Goal: Information Seeking & Learning: Learn about a topic

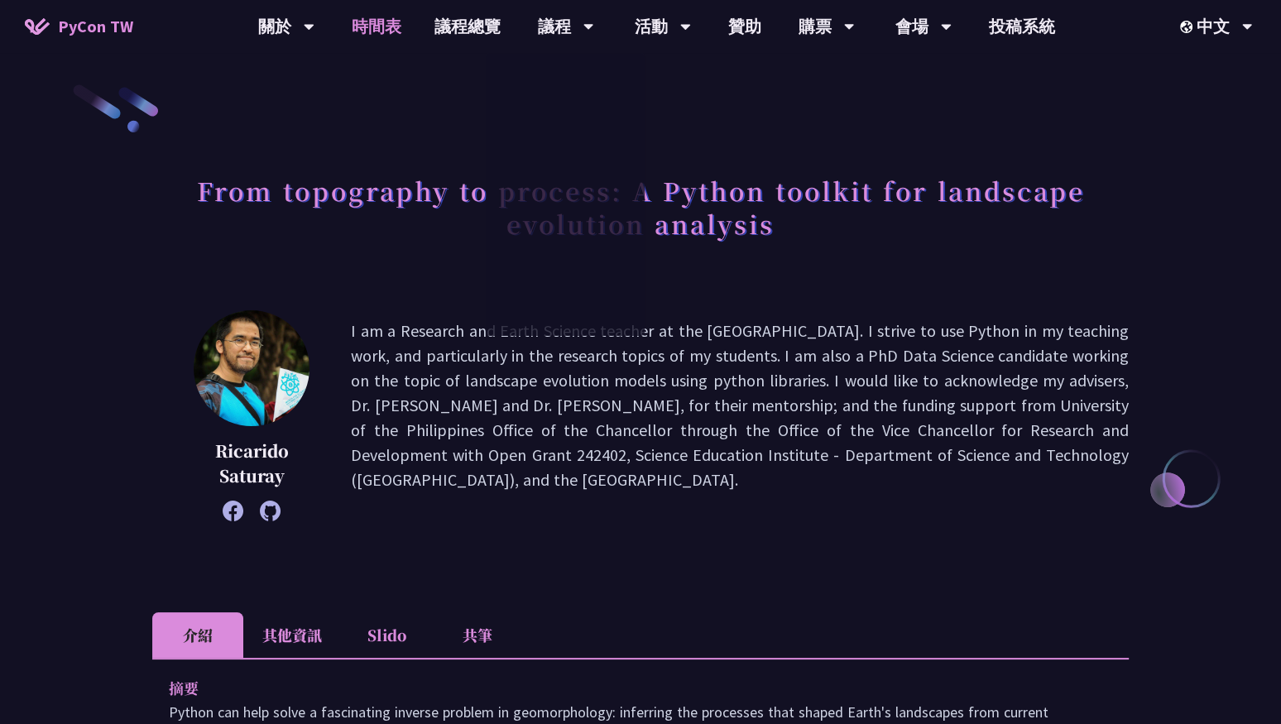
click at [385, 19] on link "時間表" at bounding box center [376, 26] width 83 height 53
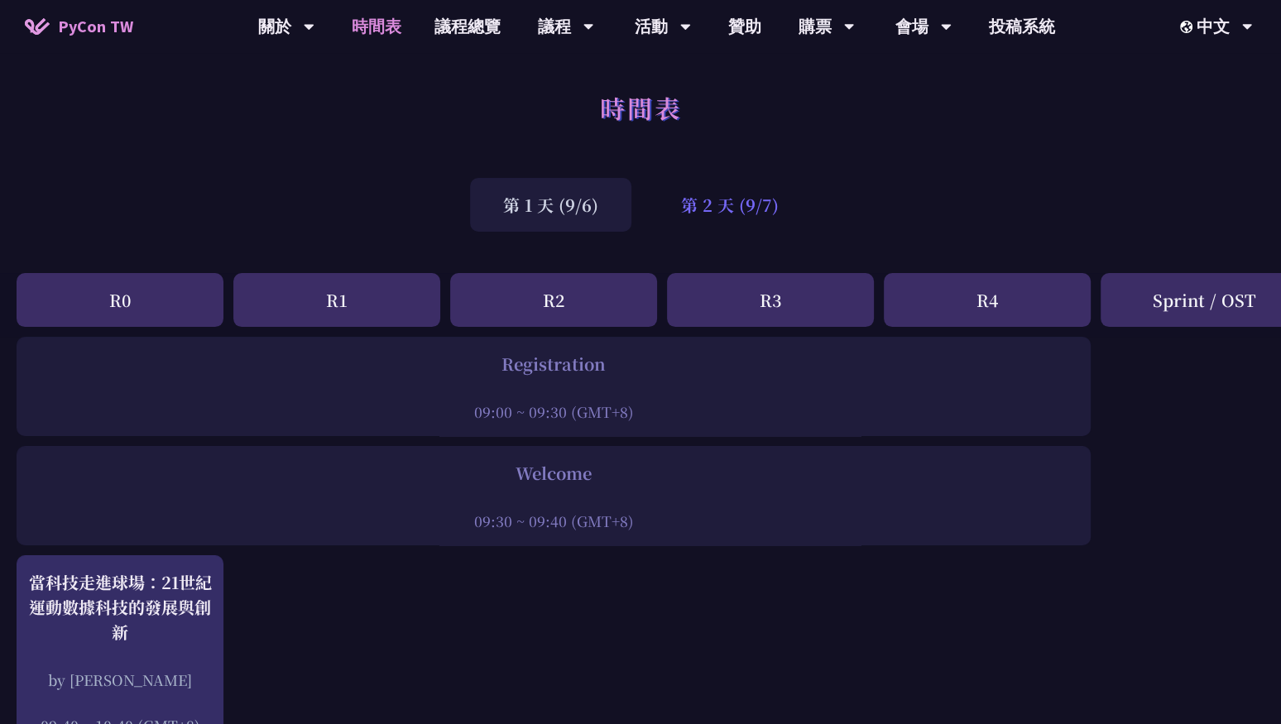
click at [737, 221] on div "第 2 天 (9/7)" at bounding box center [730, 205] width 164 height 54
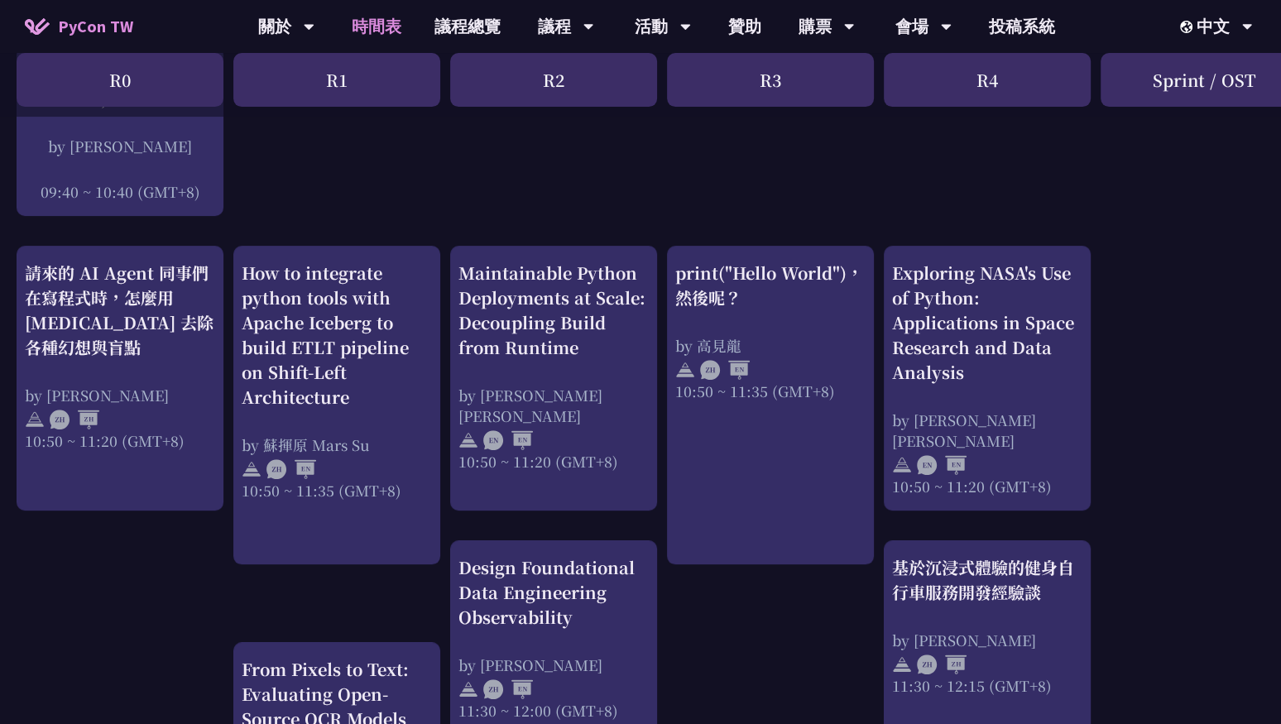
scroll to position [531, 0]
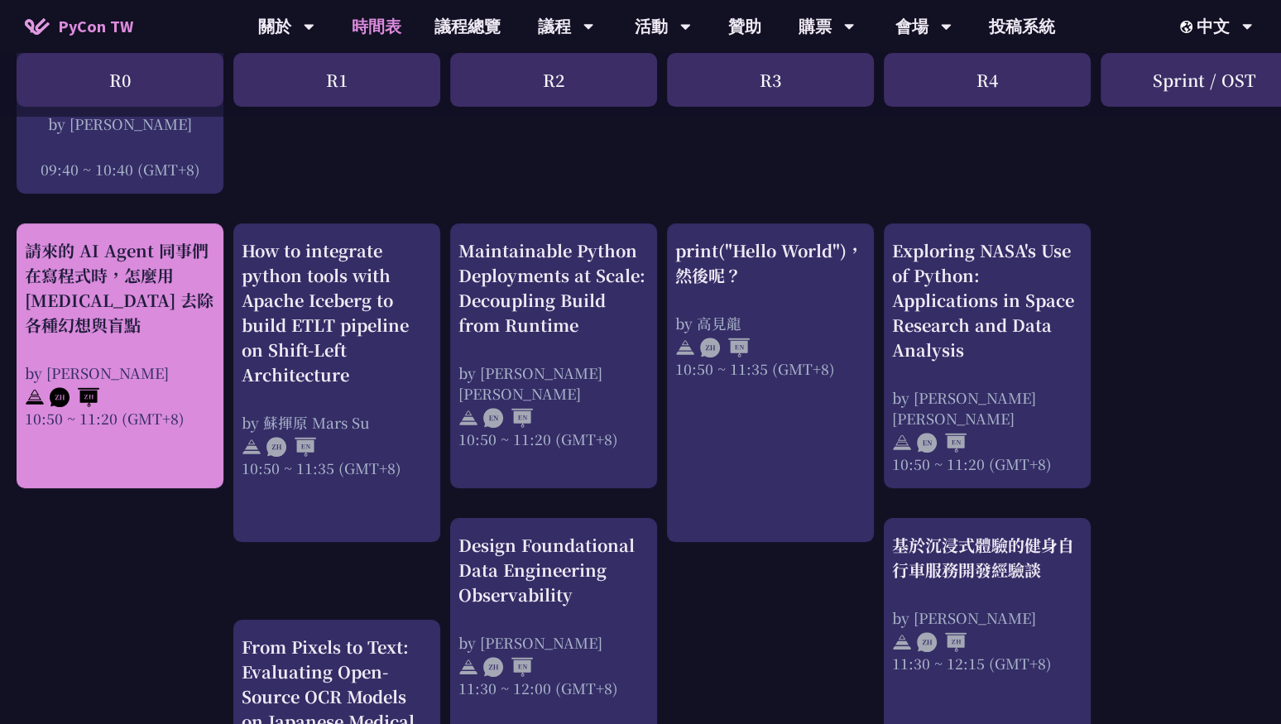
click at [61, 287] on div "請來的 AI Agent 同事們在寫程式時，怎麼用 [MEDICAL_DATA] 去除各種幻想與盲點" at bounding box center [120, 287] width 190 height 99
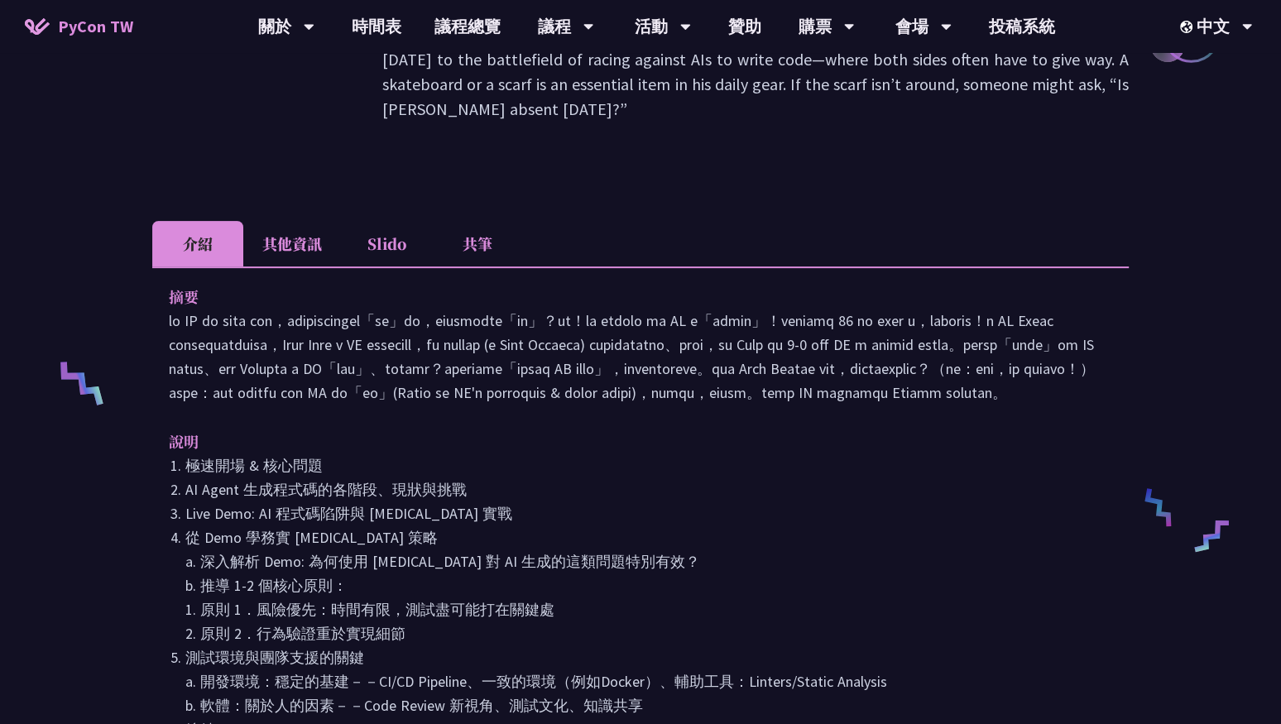
scroll to position [444, 0]
click at [272, 223] on li "其他資訊" at bounding box center [292, 246] width 98 height 46
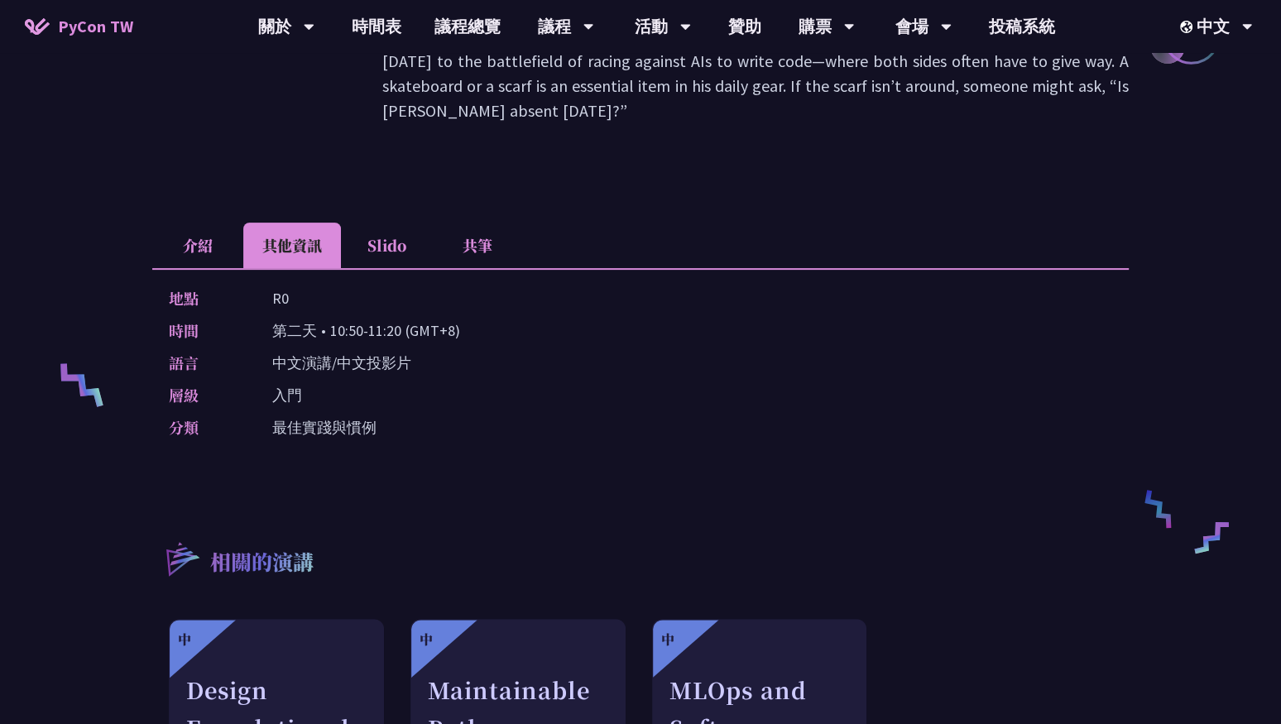
click at [314, 351] on p "中文演講/中文投影片" at bounding box center [341, 363] width 139 height 24
click at [377, 223] on li "Slido" at bounding box center [386, 246] width 91 height 46
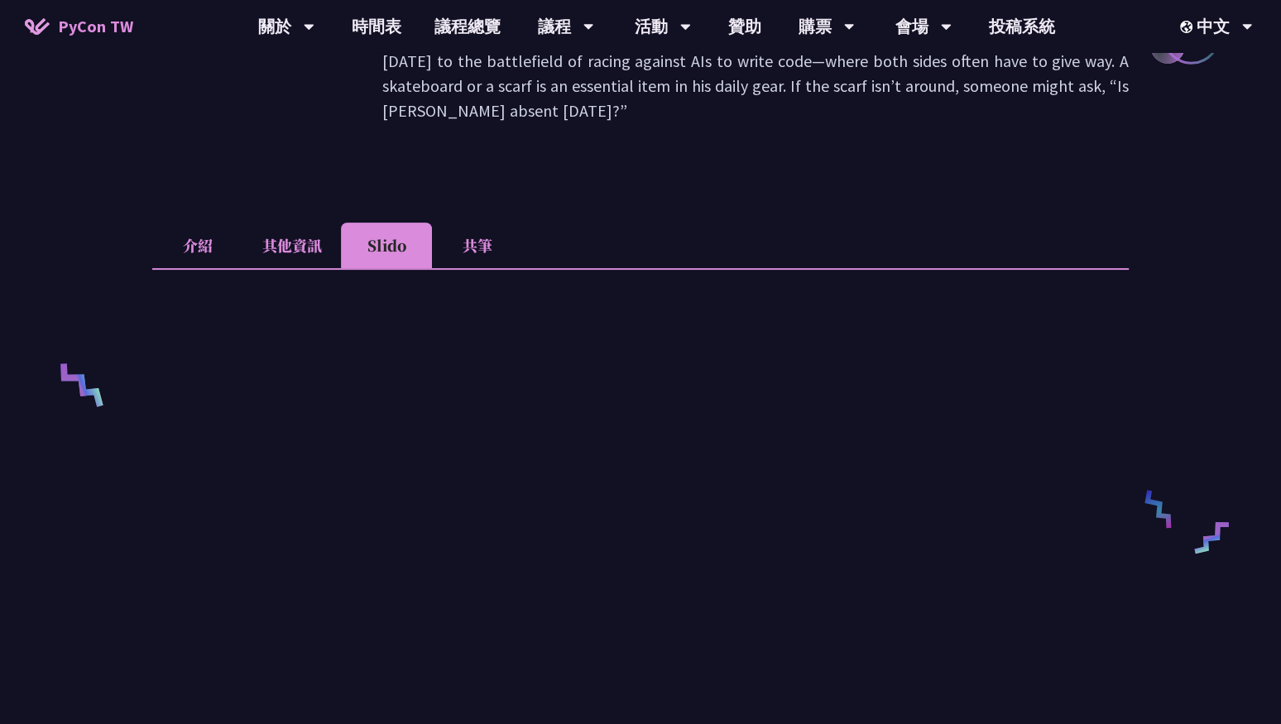
click at [209, 223] on li "介紹" at bounding box center [197, 246] width 91 height 46
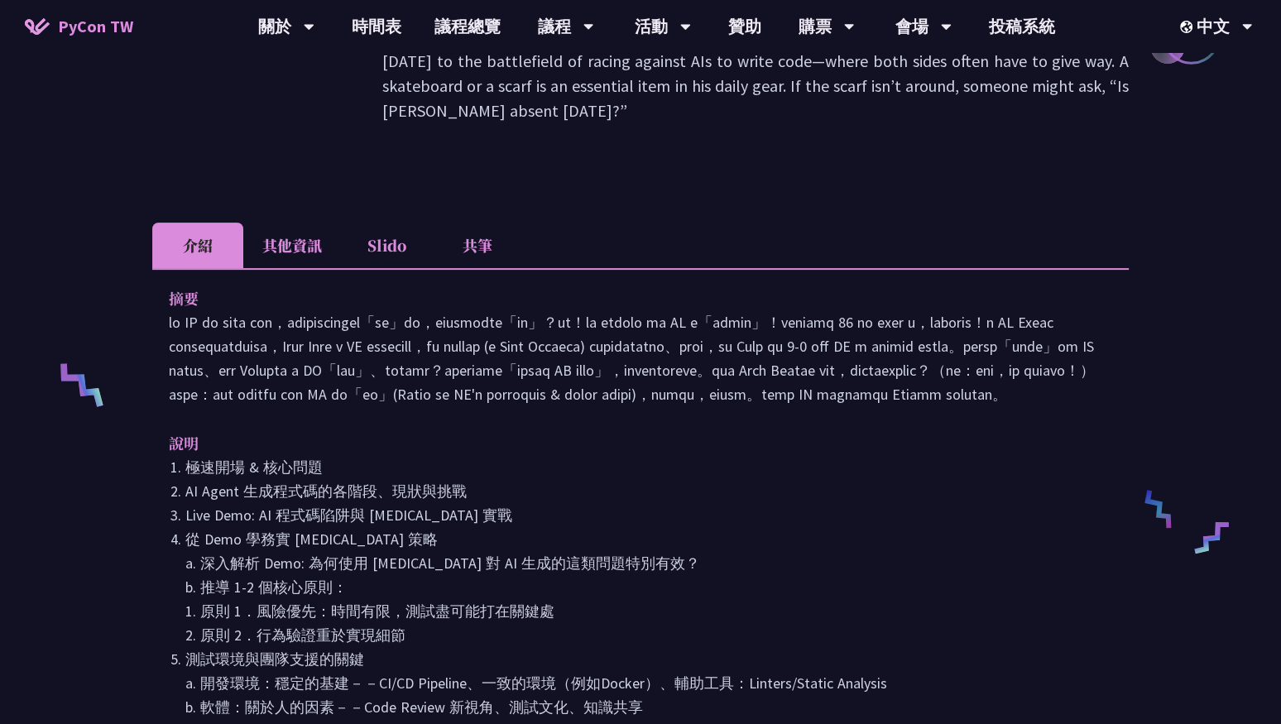
click at [483, 223] on li "共筆" at bounding box center [477, 246] width 91 height 46
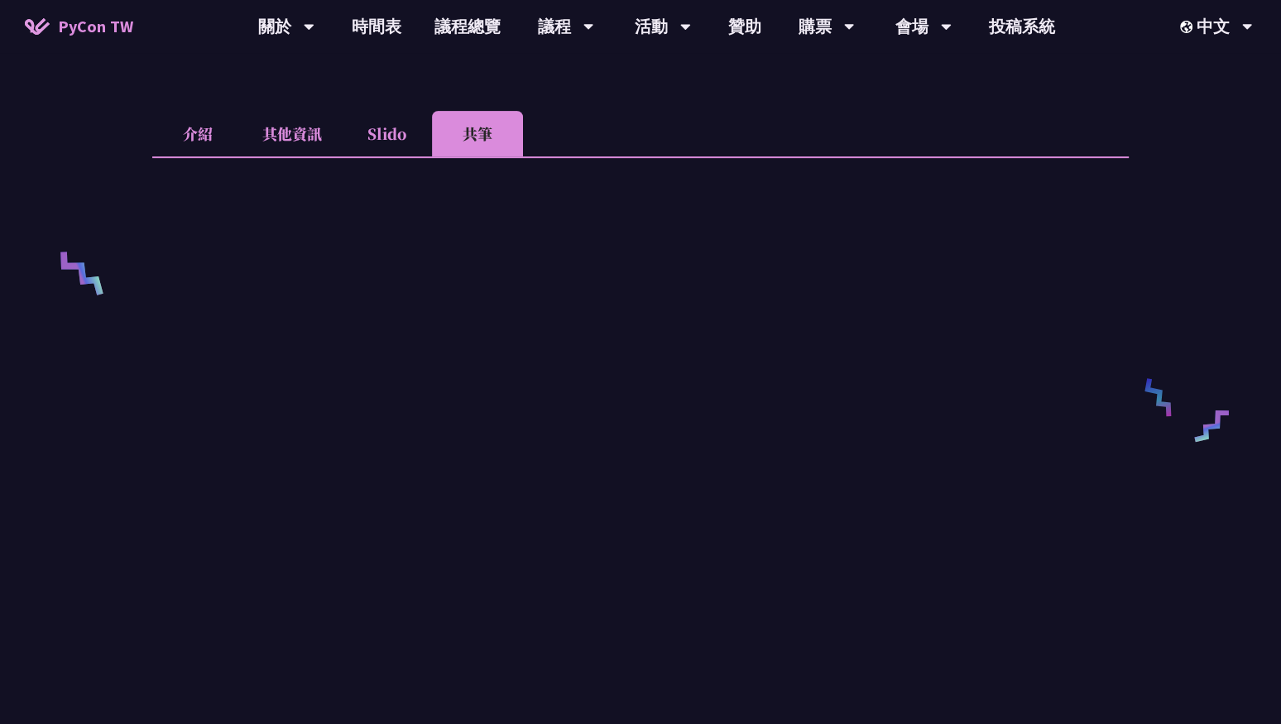
scroll to position [560, 0]
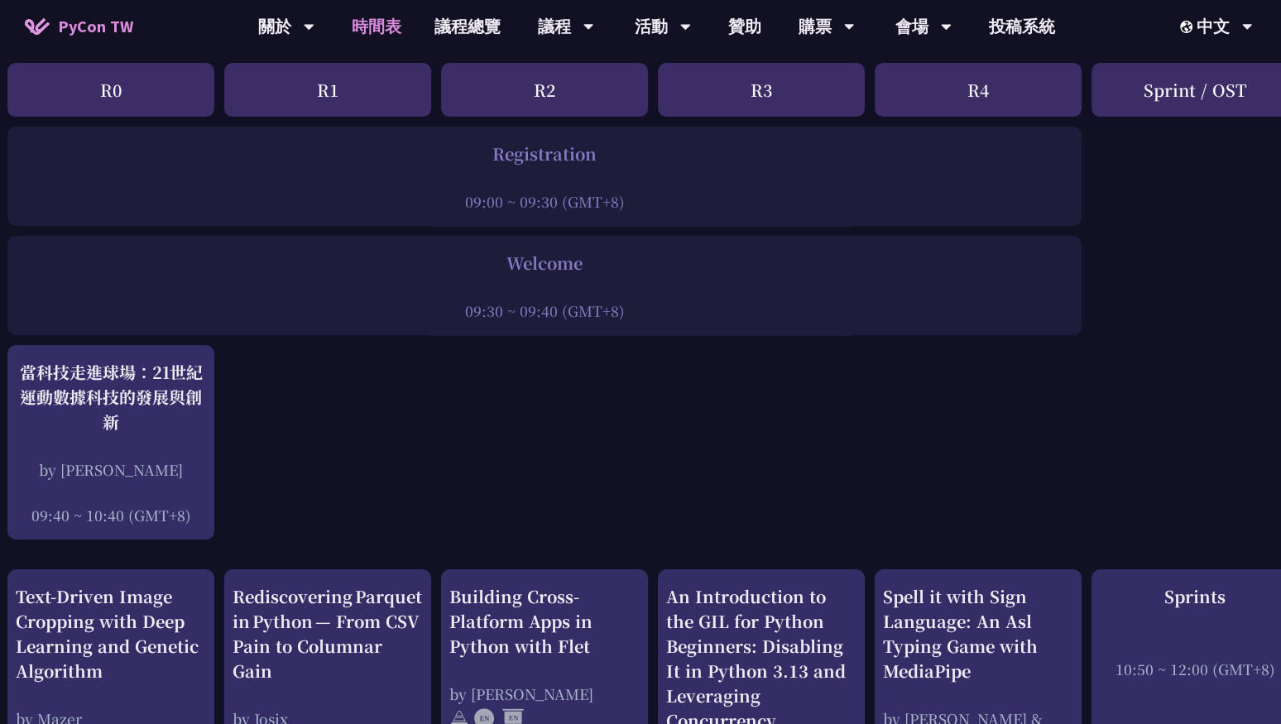
scroll to position [0, 9]
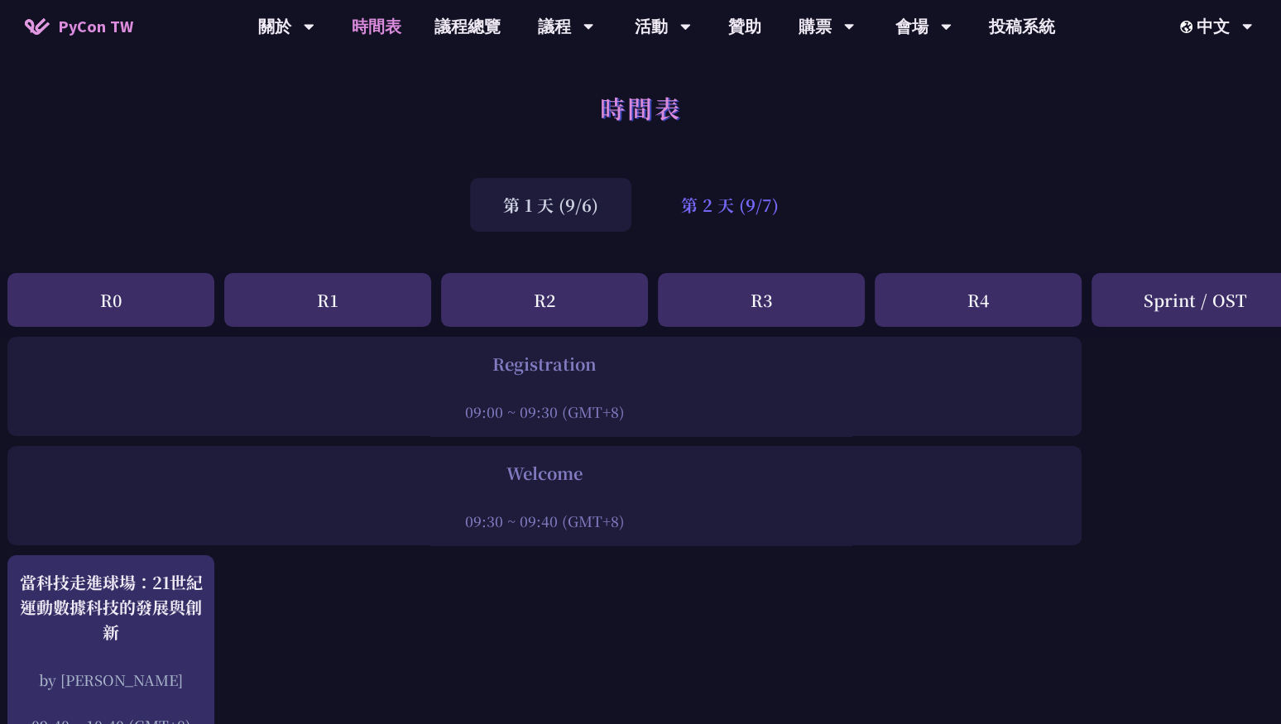
click at [696, 199] on div "第 2 天 (9/7)" at bounding box center [730, 205] width 164 height 54
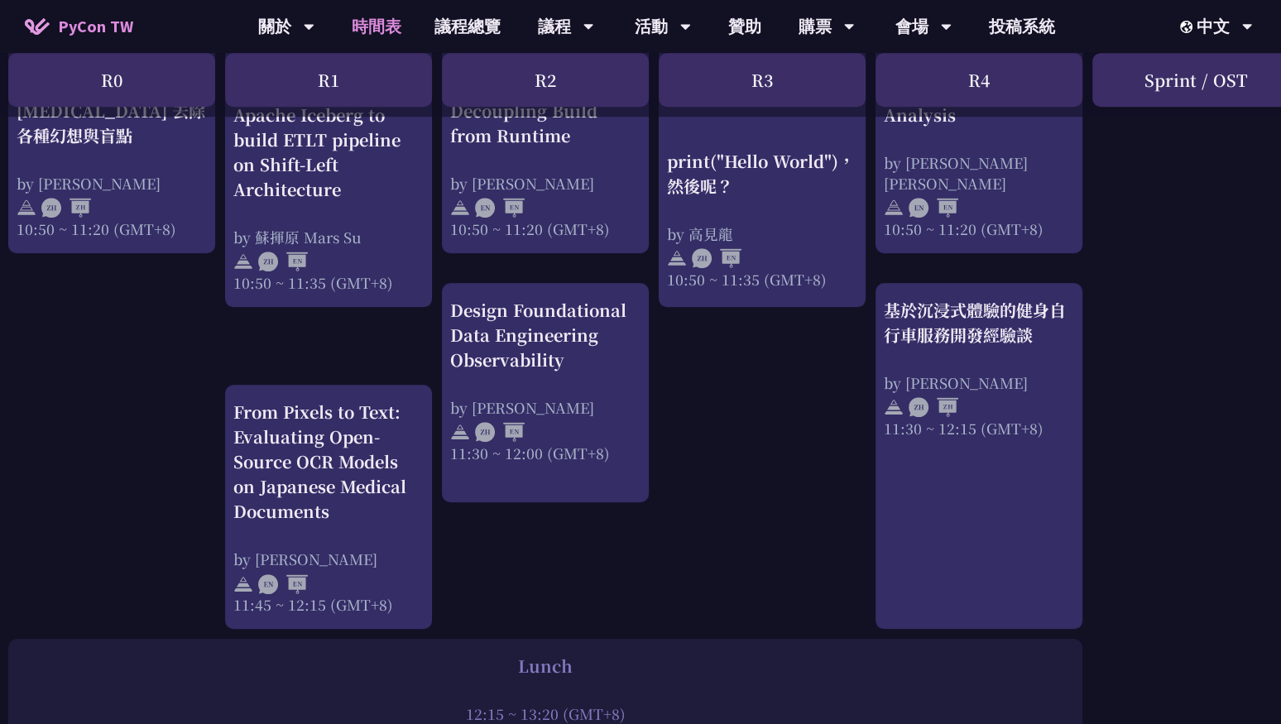
scroll to position [766, 8]
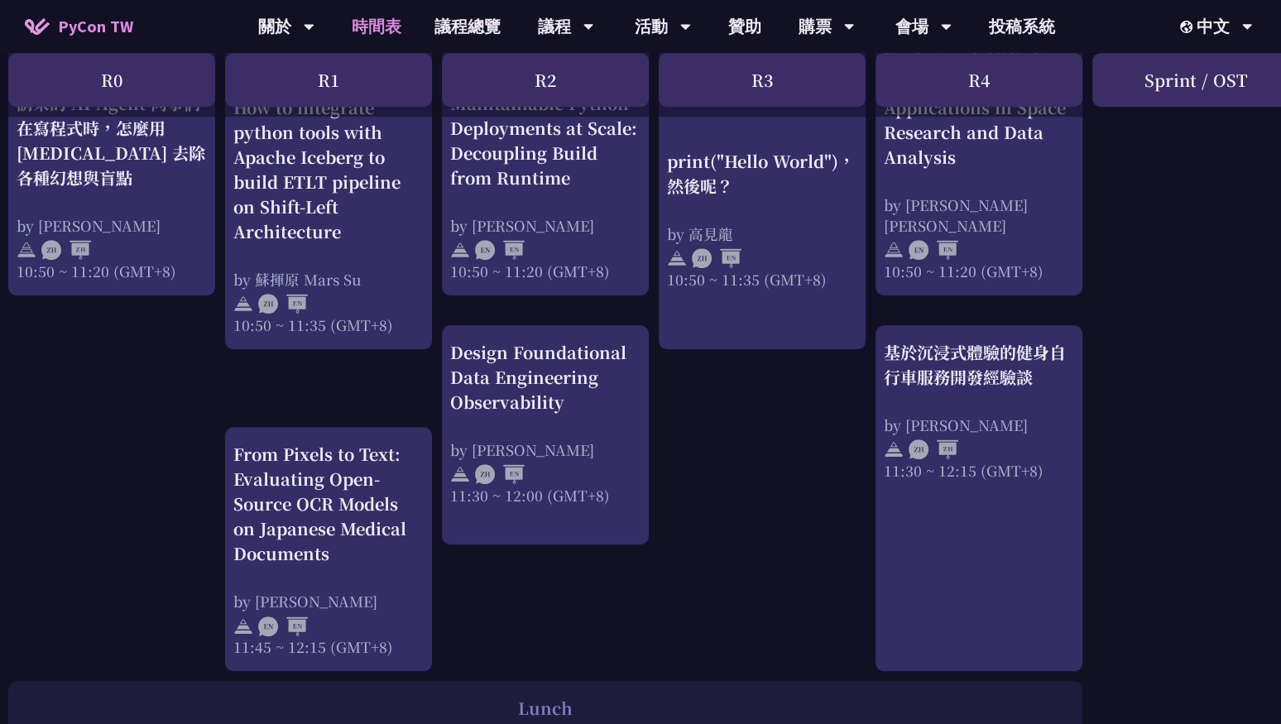
scroll to position [730, 8]
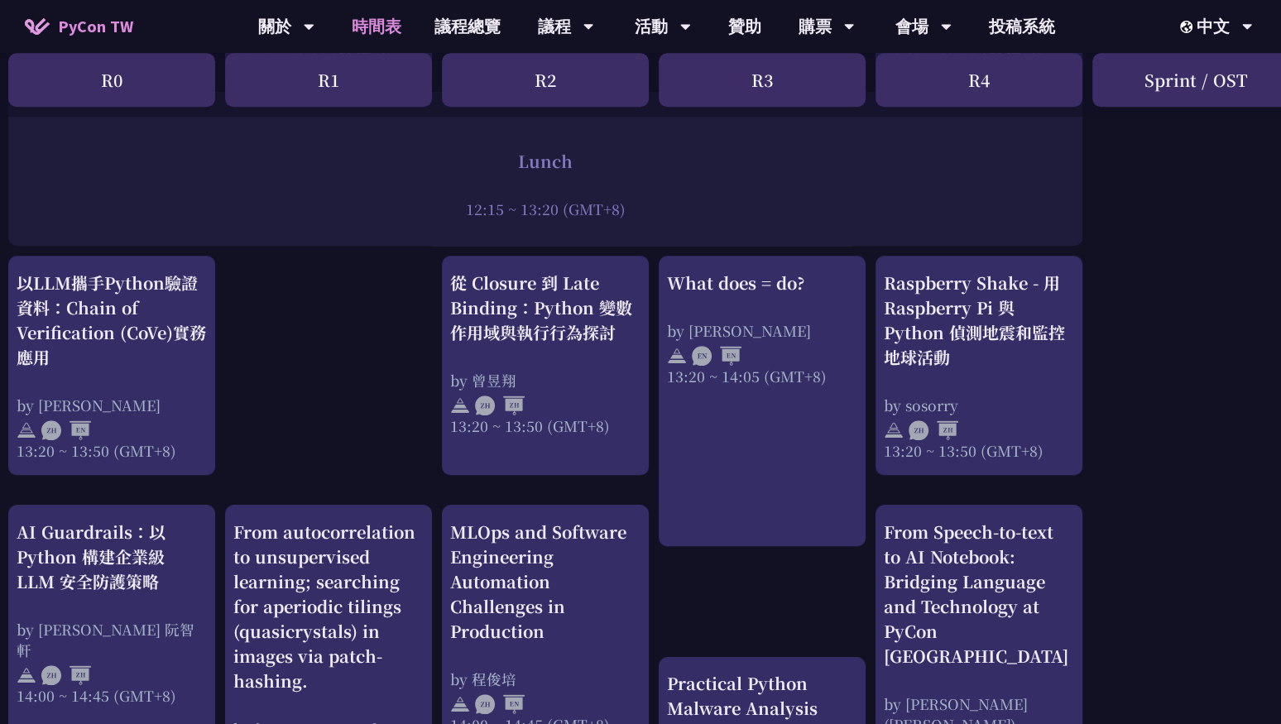
scroll to position [1169, 8]
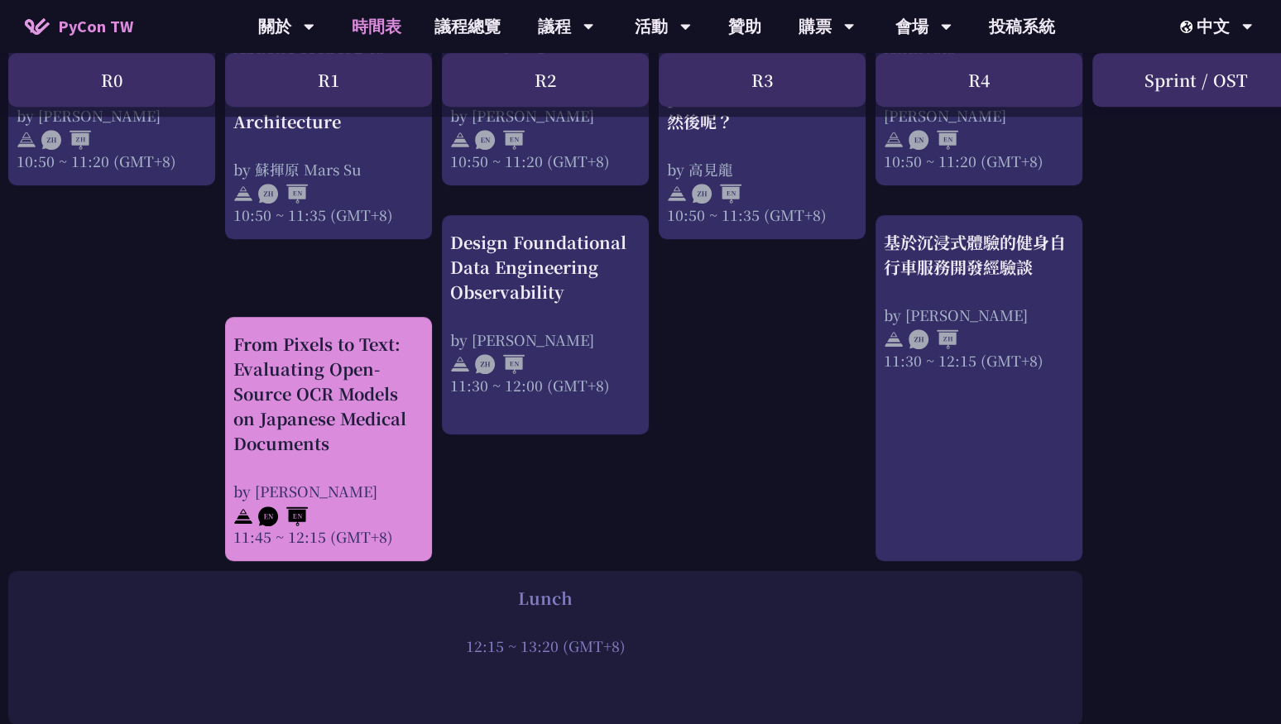
click at [301, 424] on div "From Pixels to Text: Evaluating Open-Source OCR Models on Japanese Medical Docu…" at bounding box center [328, 394] width 190 height 124
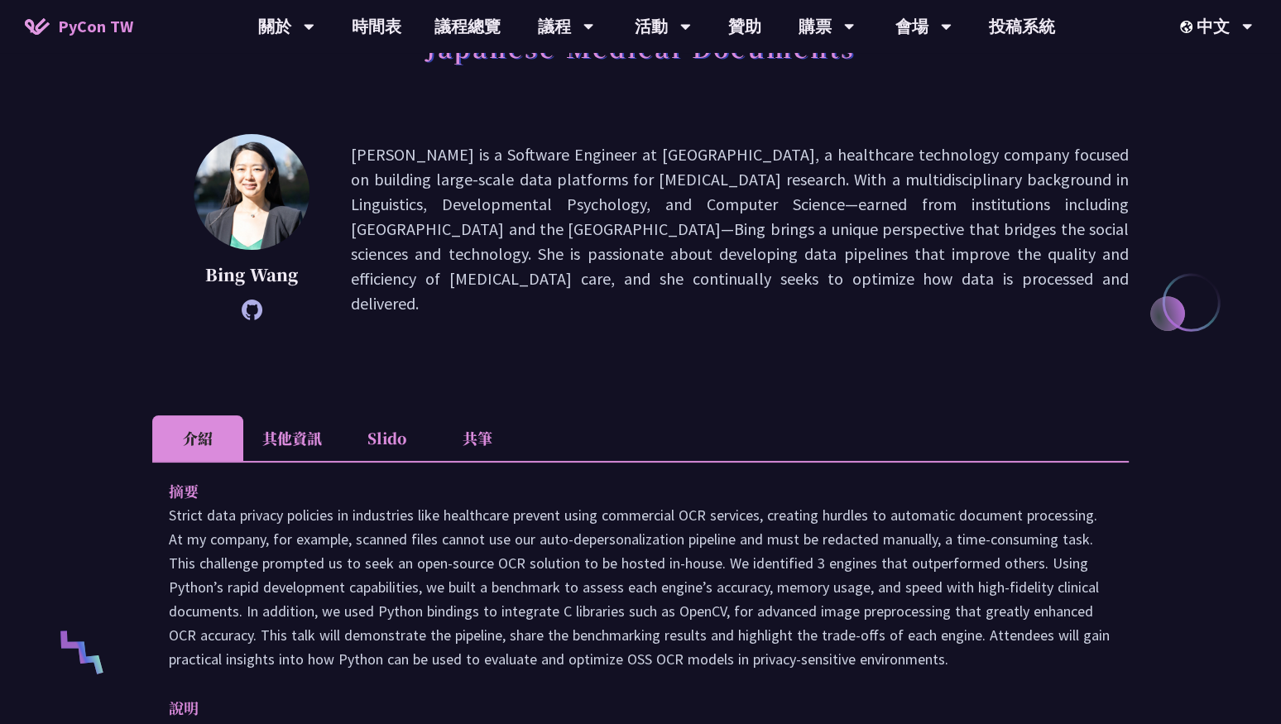
scroll to position [184, 0]
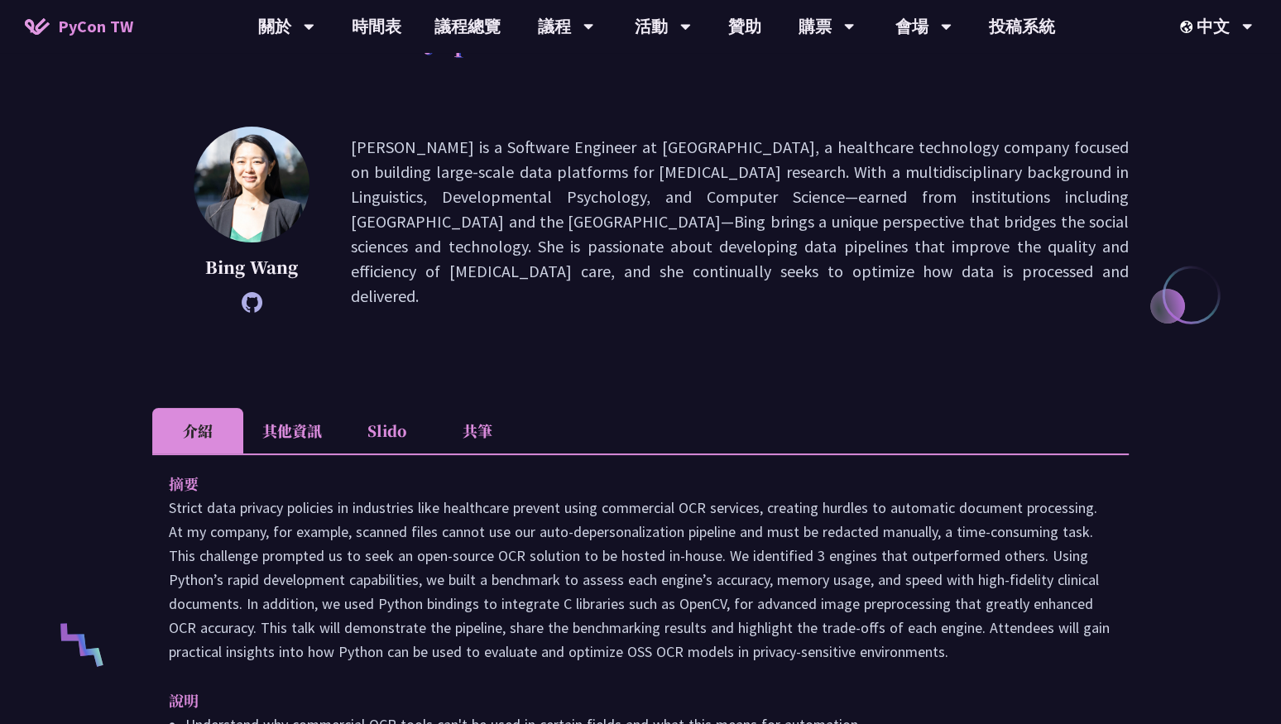
click at [480, 434] on li "共筆" at bounding box center [477, 431] width 91 height 46
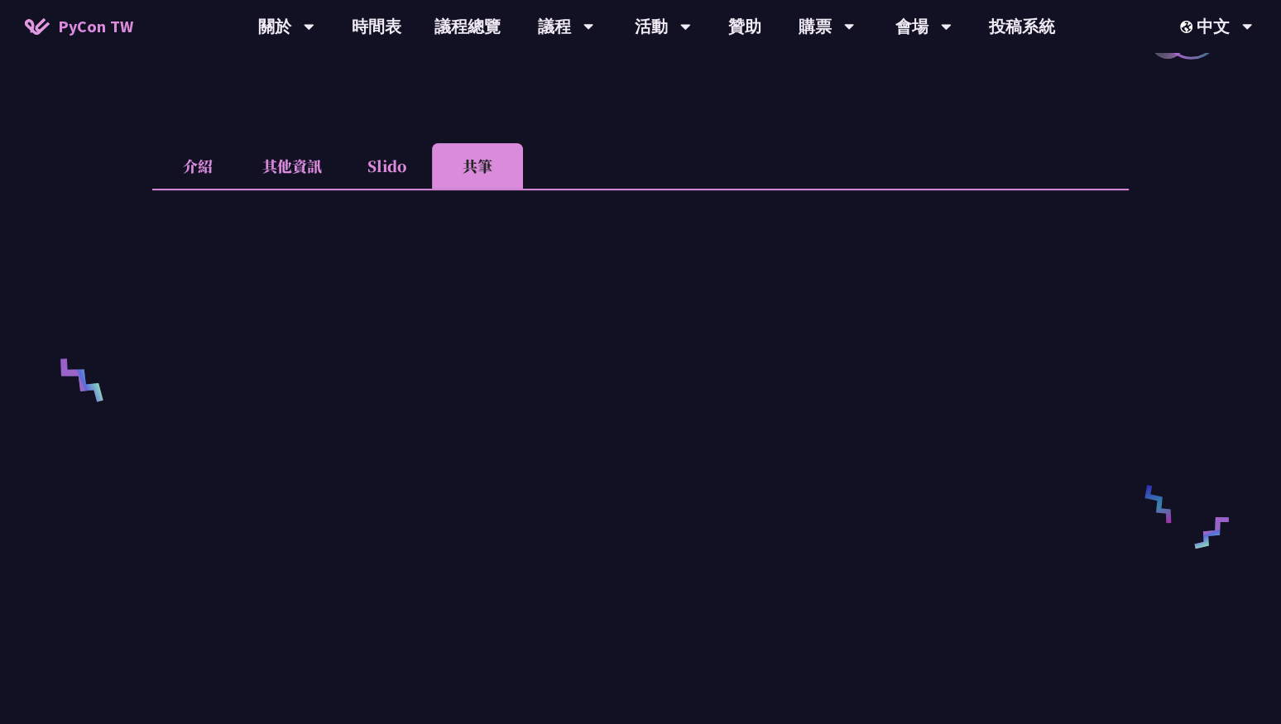
scroll to position [448, 0]
click at [367, 31] on link "時間表" at bounding box center [376, 26] width 83 height 53
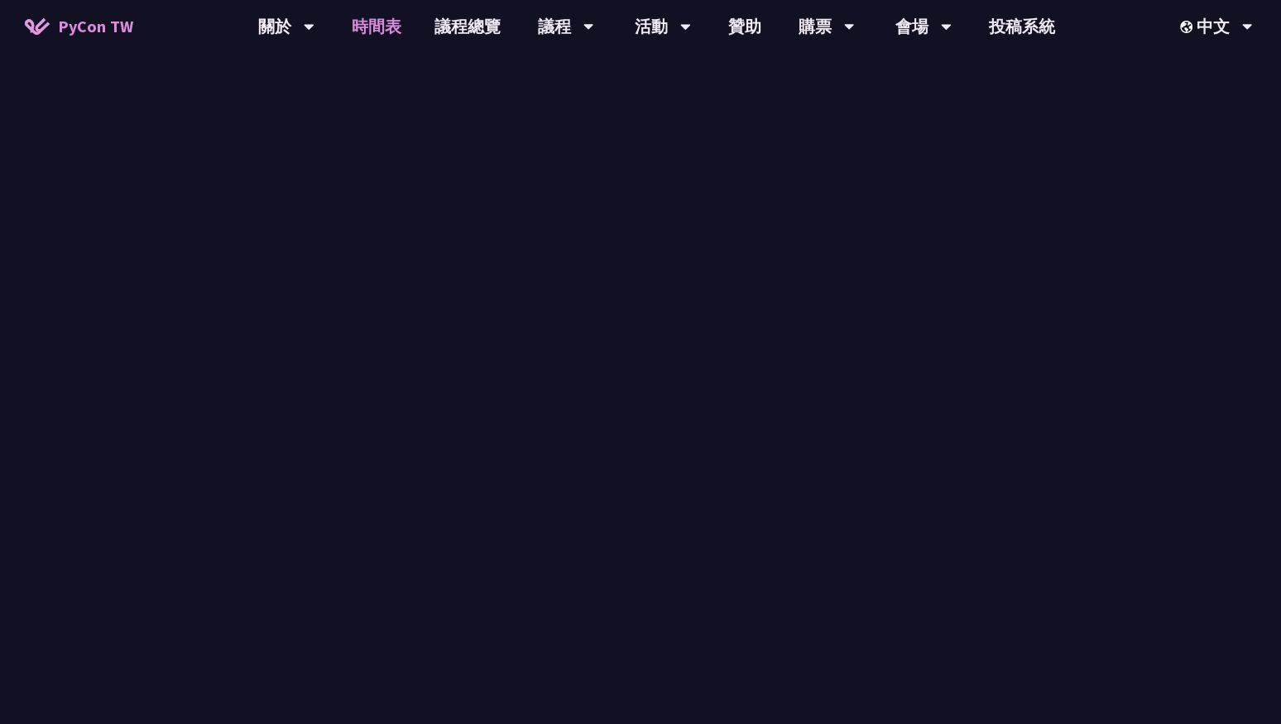
scroll to position [834, 0]
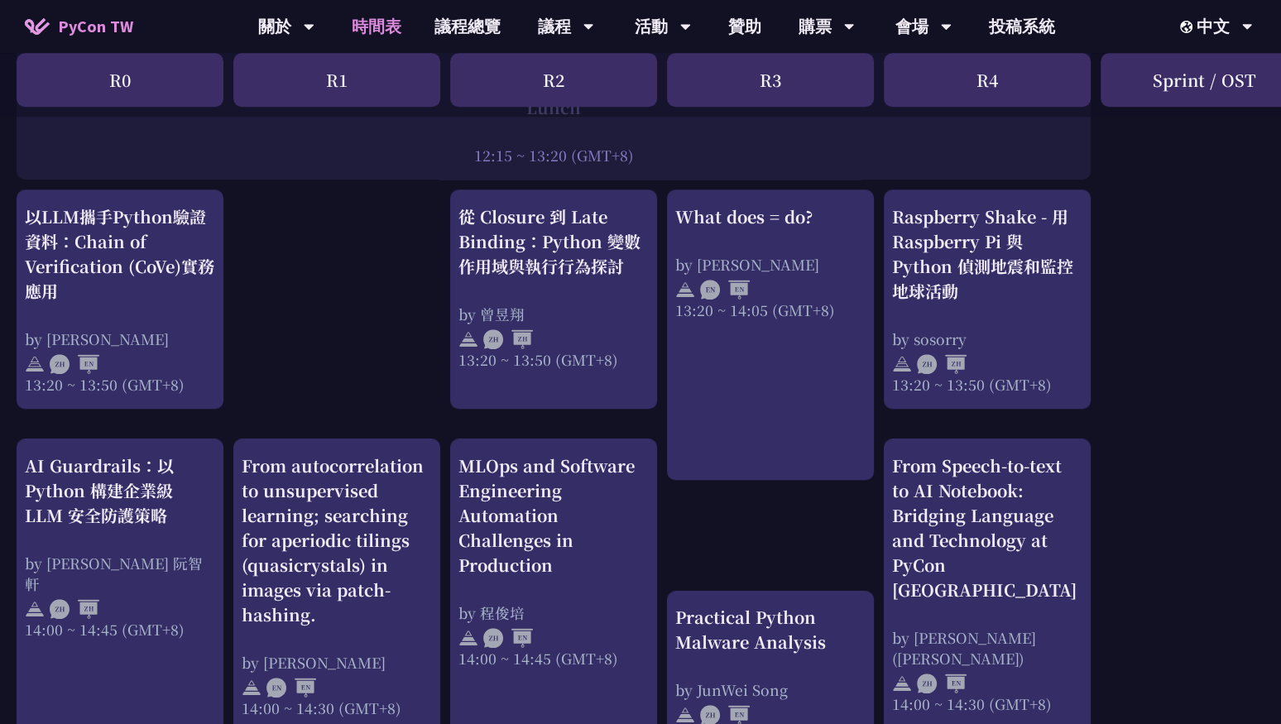
scroll to position [1395, 0]
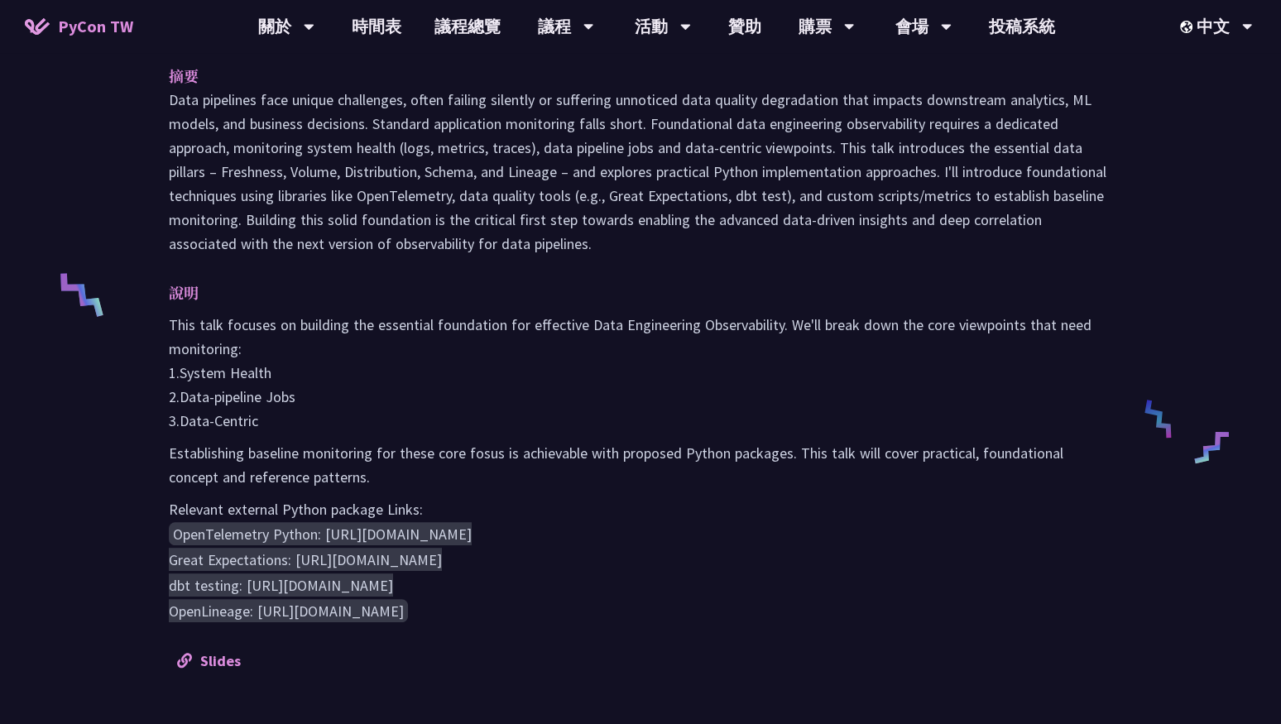
scroll to position [541, 0]
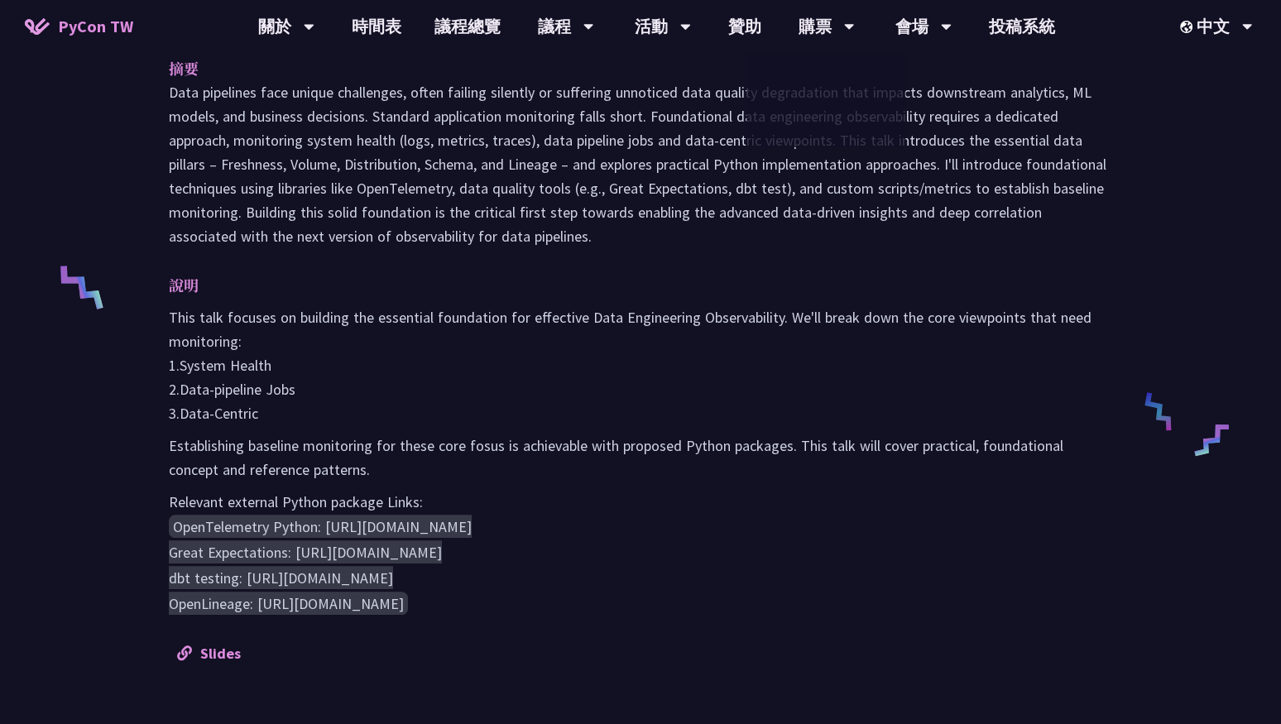
click at [753, 250] on div "摘要 說明 This talk focuses on building the essential foundation for effective Data…" at bounding box center [640, 360] width 977 height 644
click at [628, 379] on p "This talk focuses on building the essential foundation for effective Data Engin…" at bounding box center [641, 365] width 944 height 120
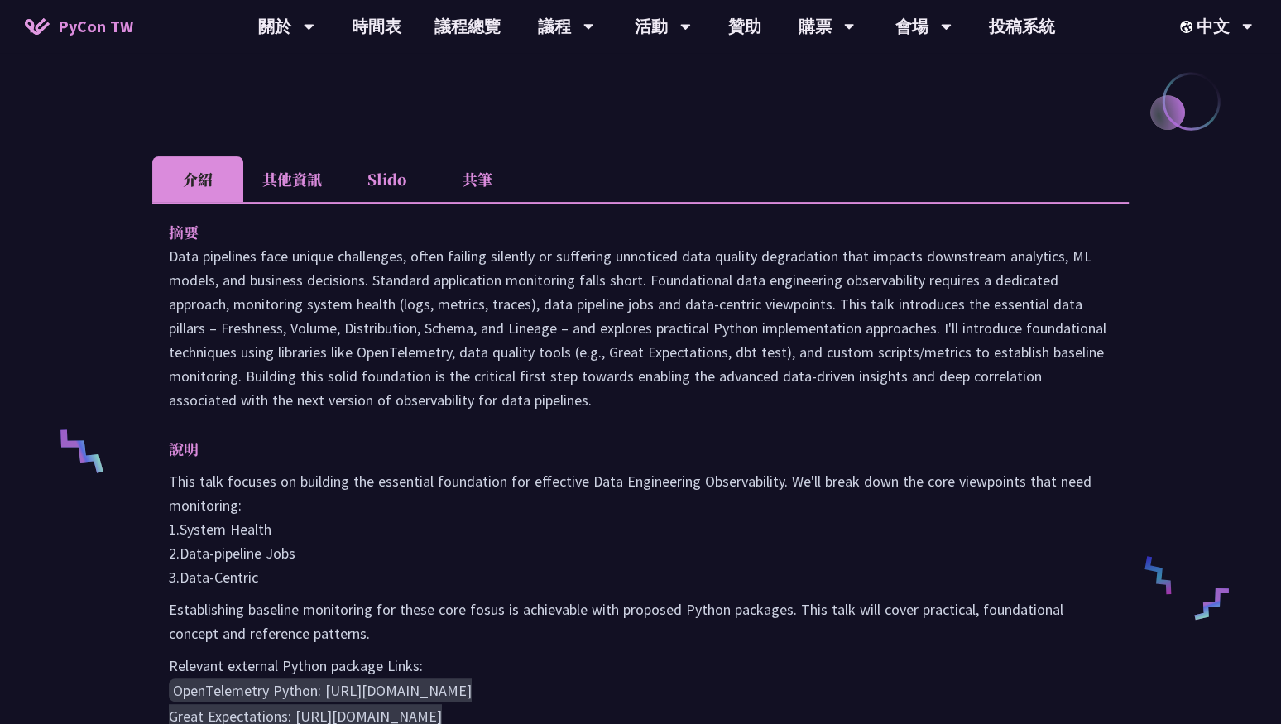
scroll to position [400, 0]
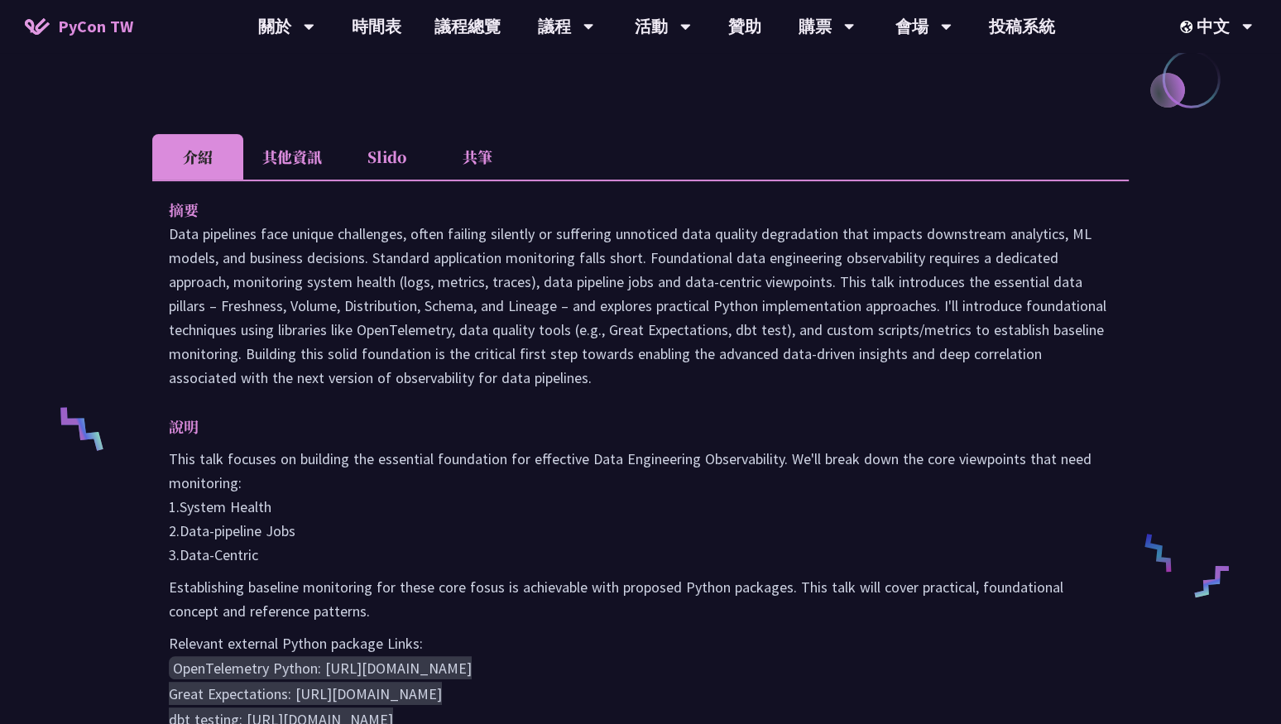
click at [533, 583] on p "Establishing baseline monitoring for these core fosus is achievable with propos…" at bounding box center [641, 599] width 944 height 48
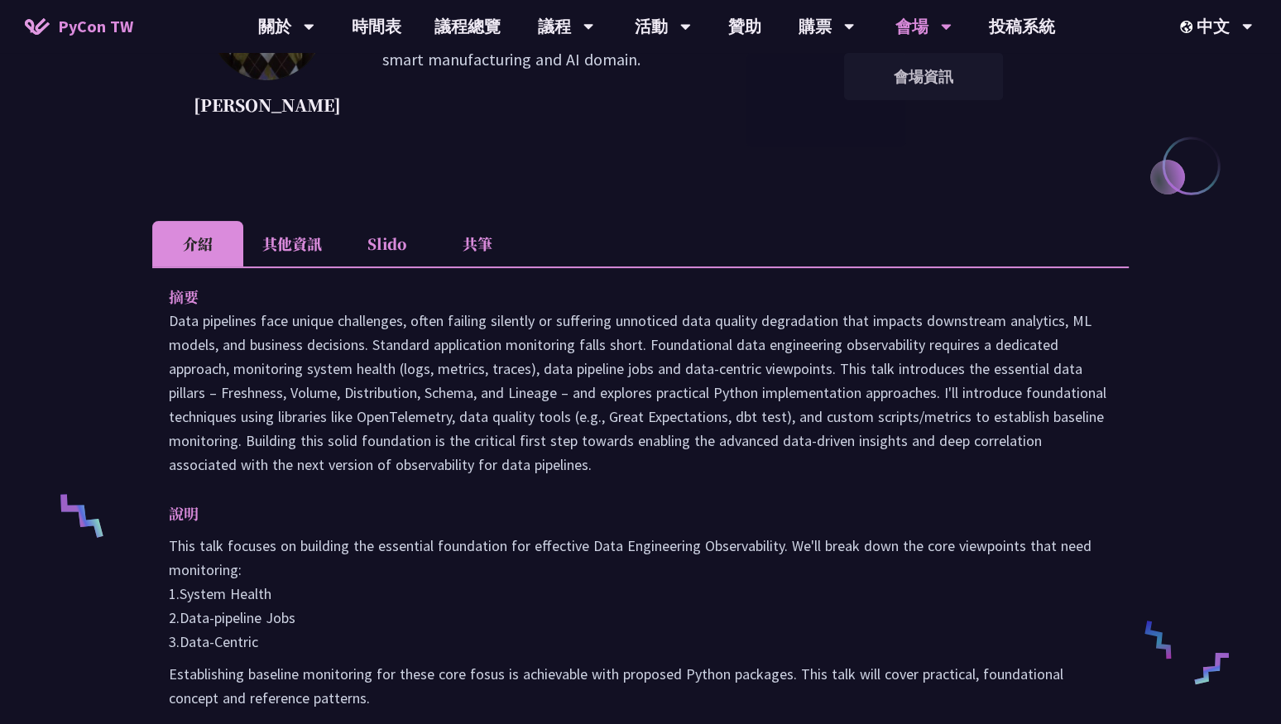
scroll to position [0, 0]
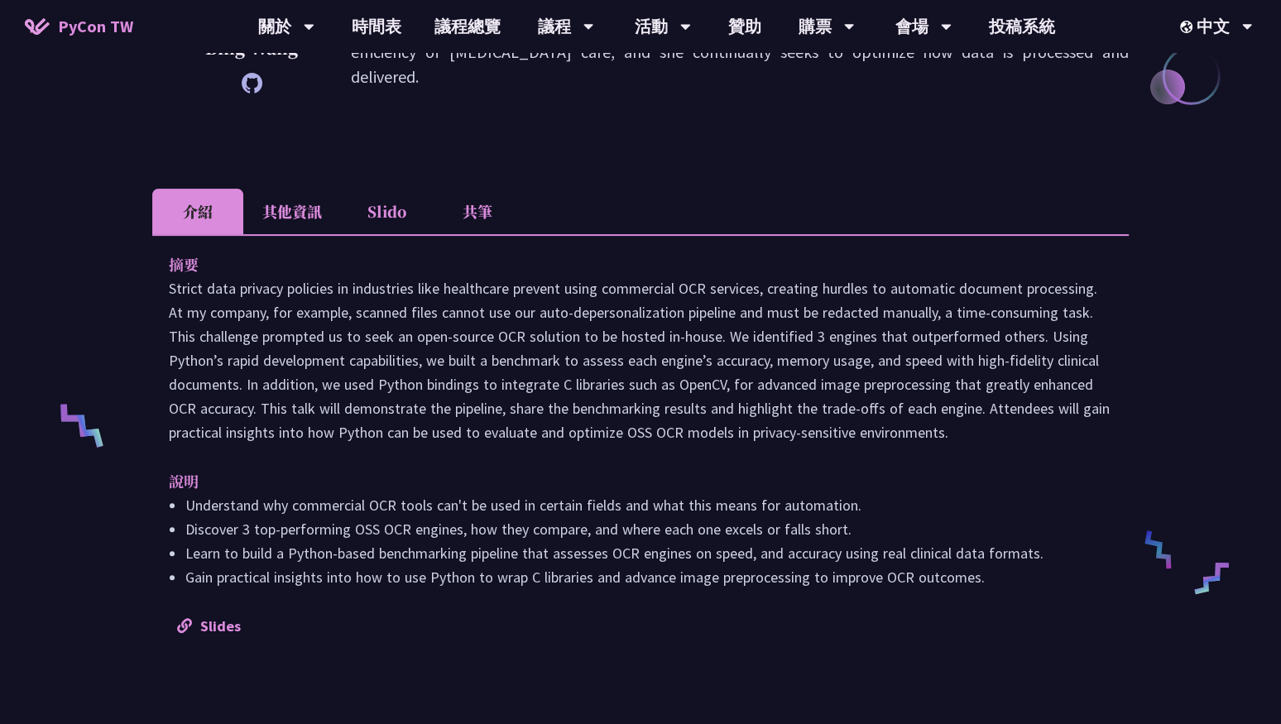
scroll to position [406, 0]
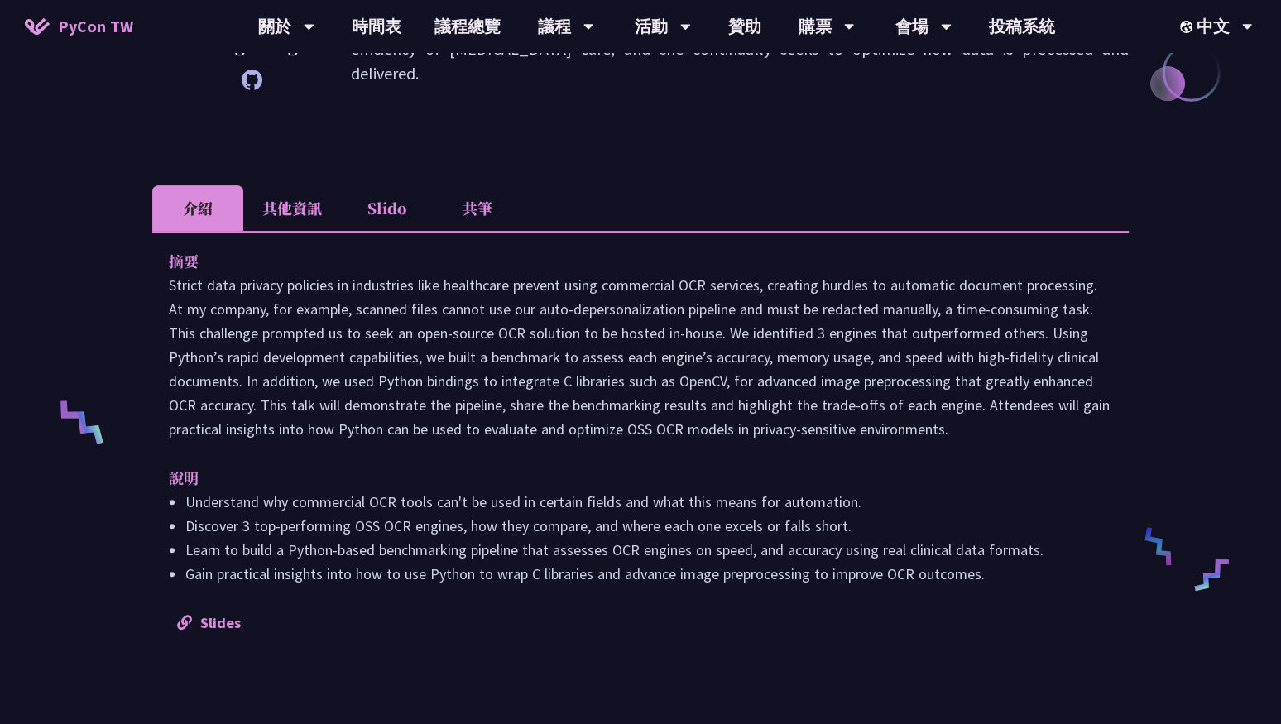
click at [305, 213] on li "其他資訊" at bounding box center [292, 208] width 98 height 46
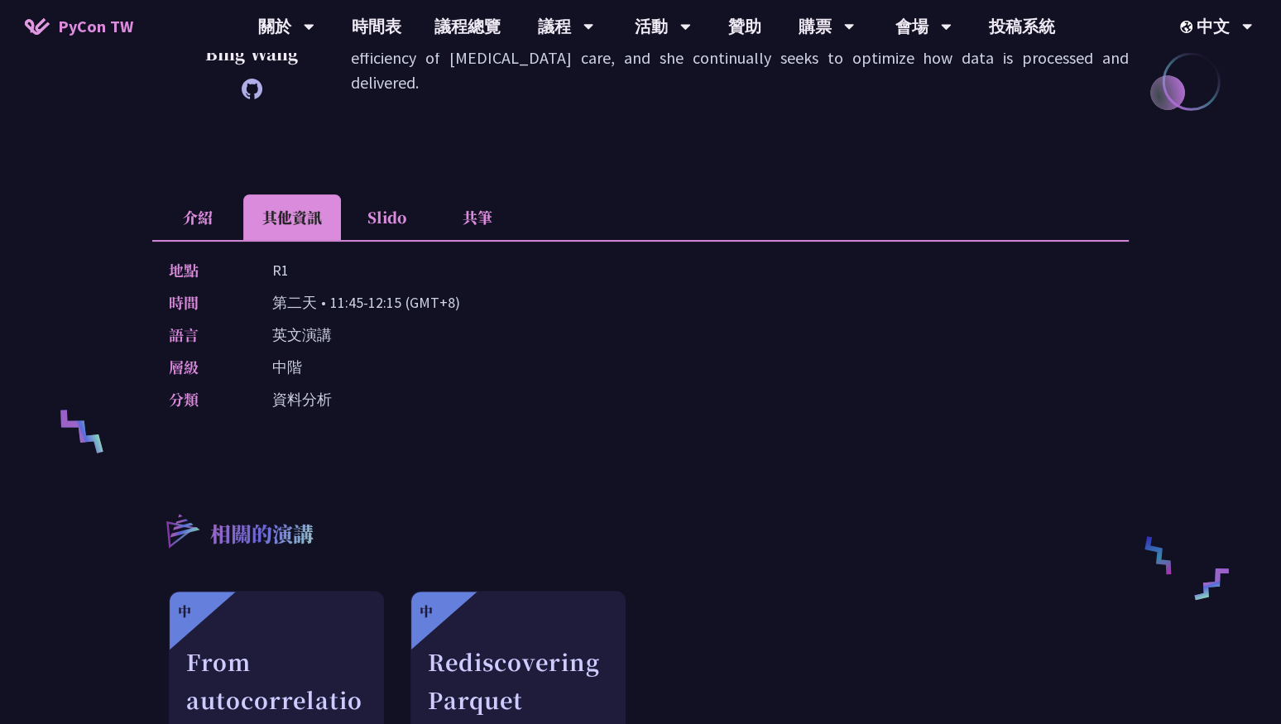
scroll to position [391, 0]
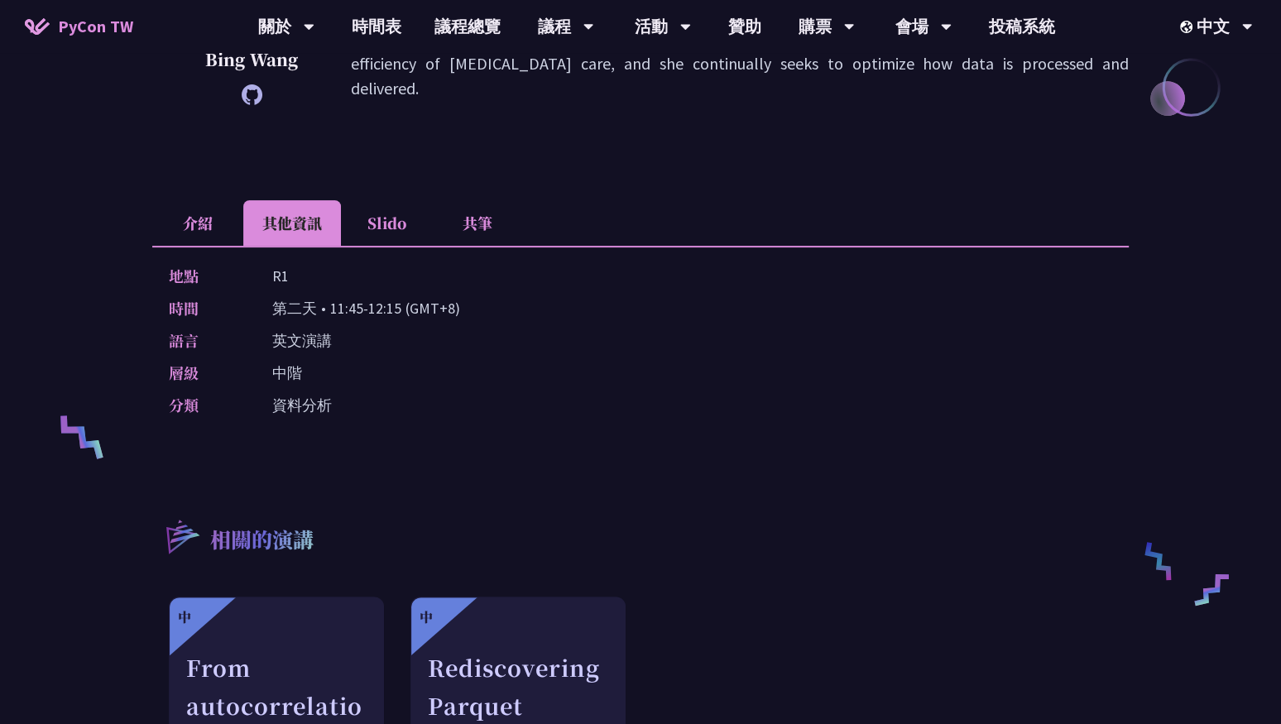
click at [204, 223] on li "介紹" at bounding box center [197, 223] width 91 height 46
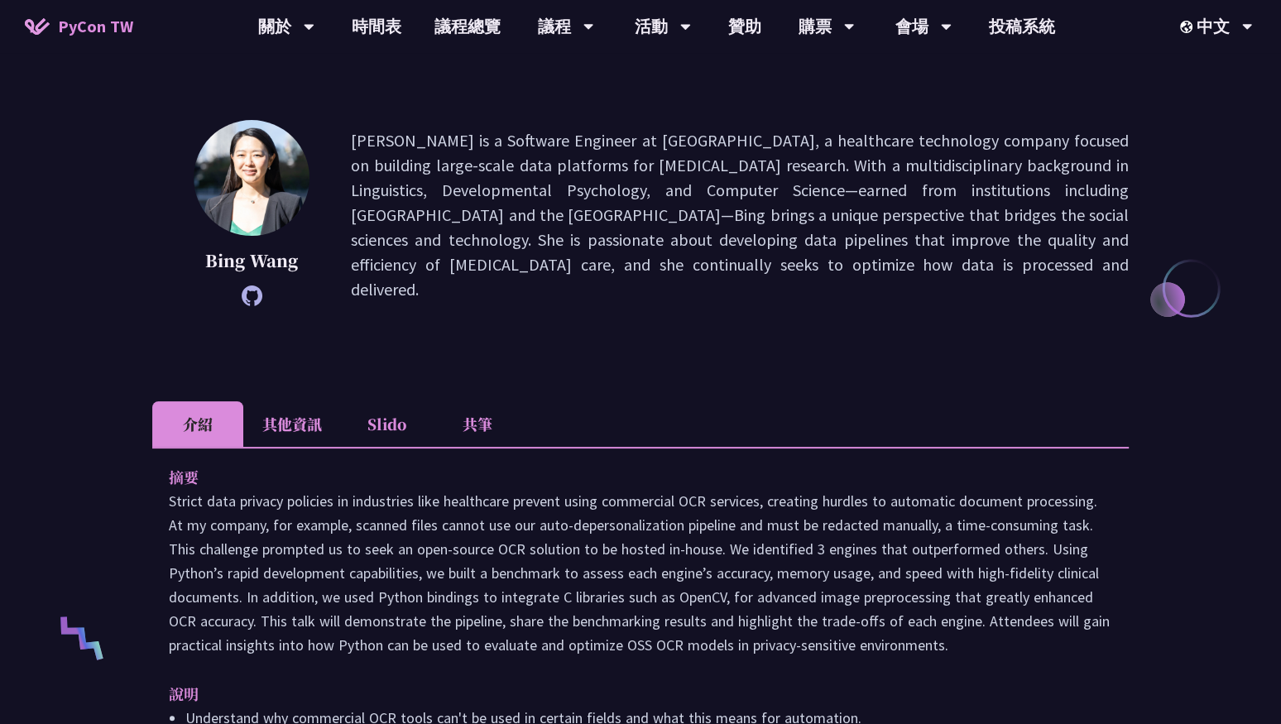
scroll to position [189, 0]
click at [305, 403] on li "其他資訊" at bounding box center [292, 426] width 98 height 46
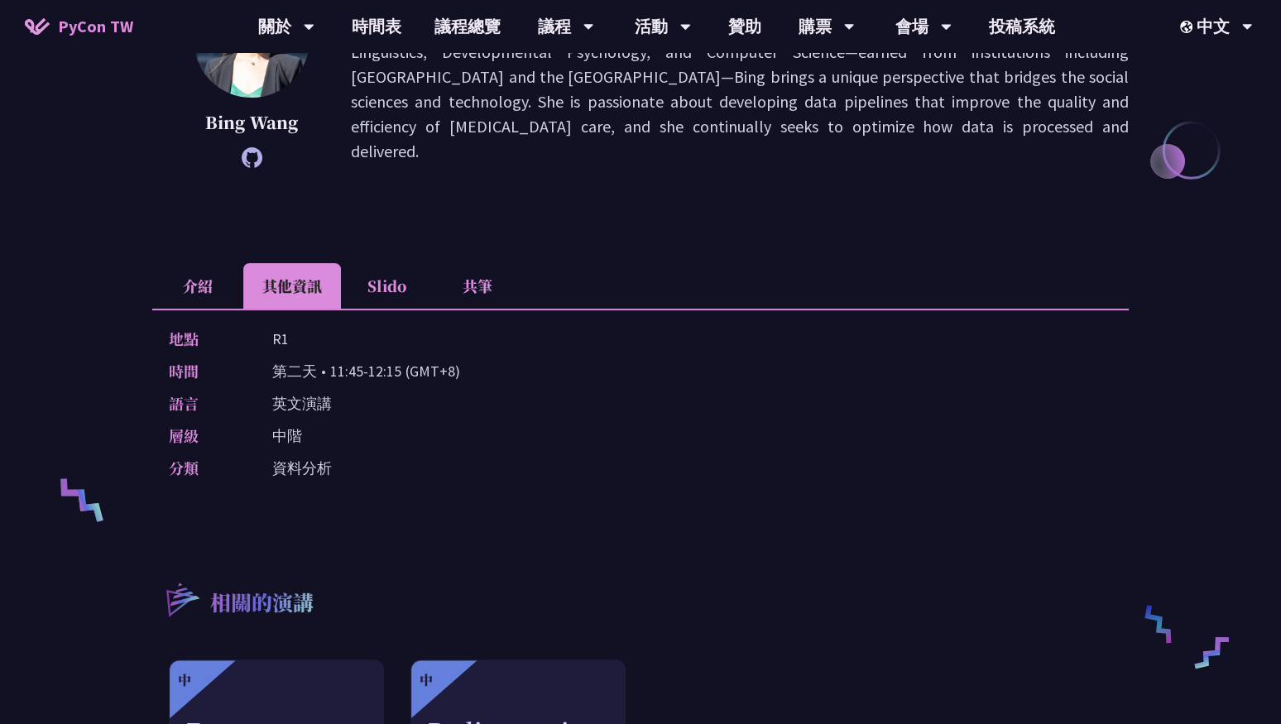
scroll to position [350, 0]
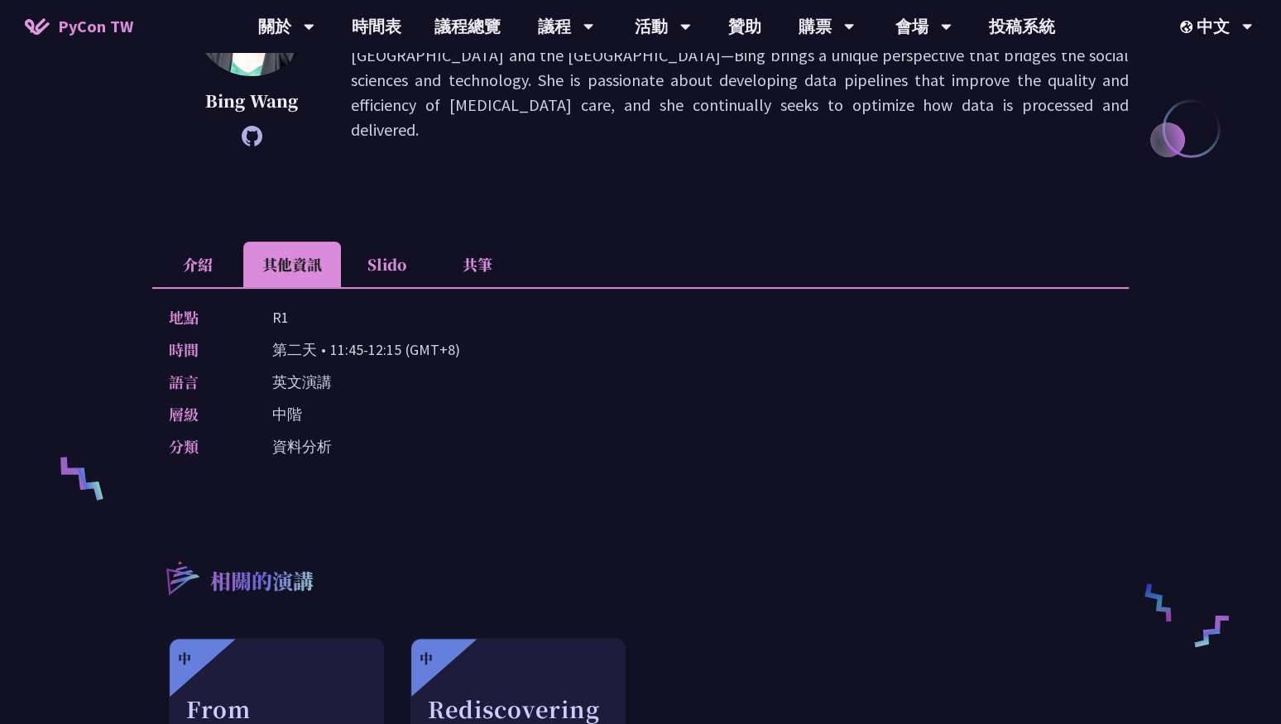
click at [383, 242] on li "Slido" at bounding box center [386, 265] width 91 height 46
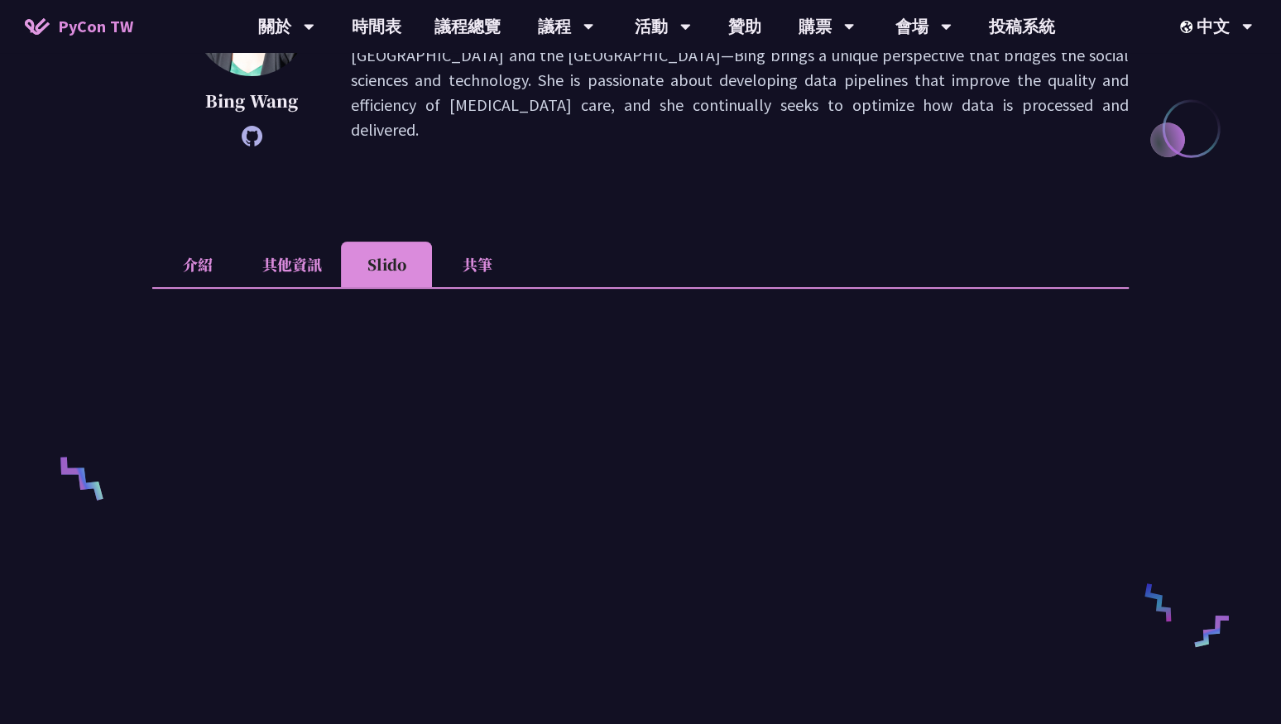
click at [470, 256] on li "共筆" at bounding box center [477, 265] width 91 height 46
click at [168, 258] on li "介紹" at bounding box center [197, 265] width 91 height 46
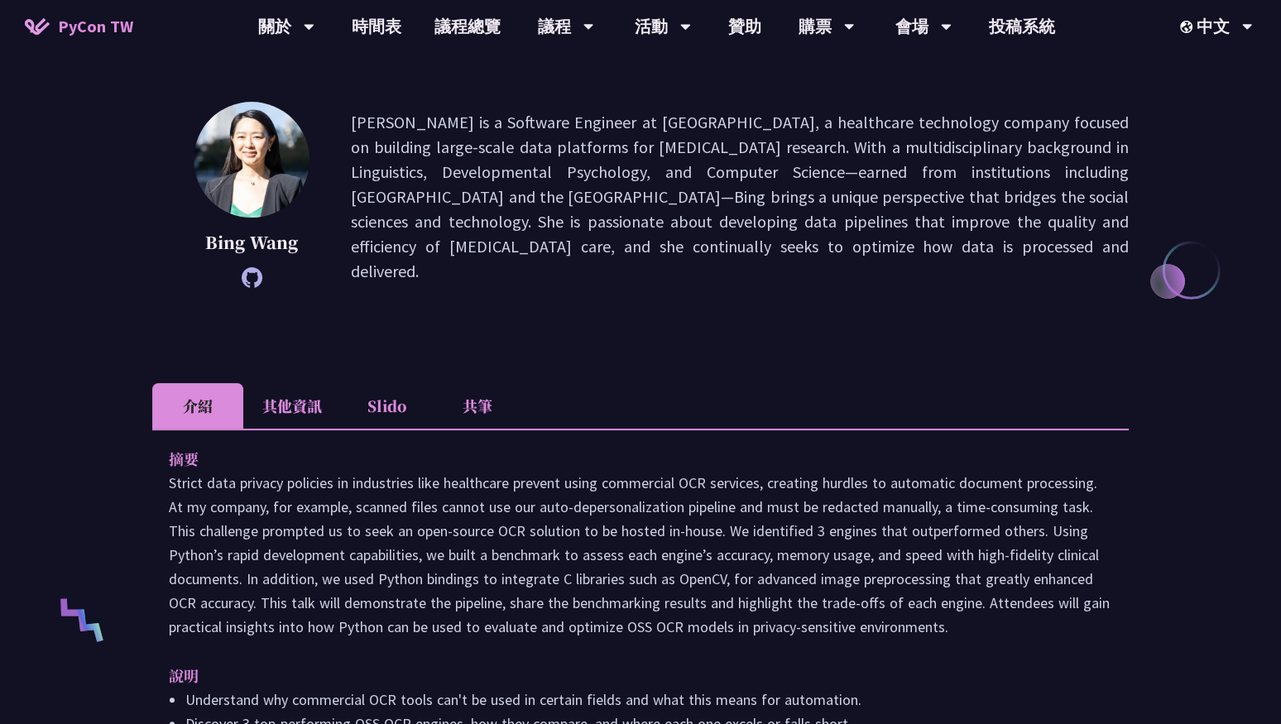
scroll to position [141, 0]
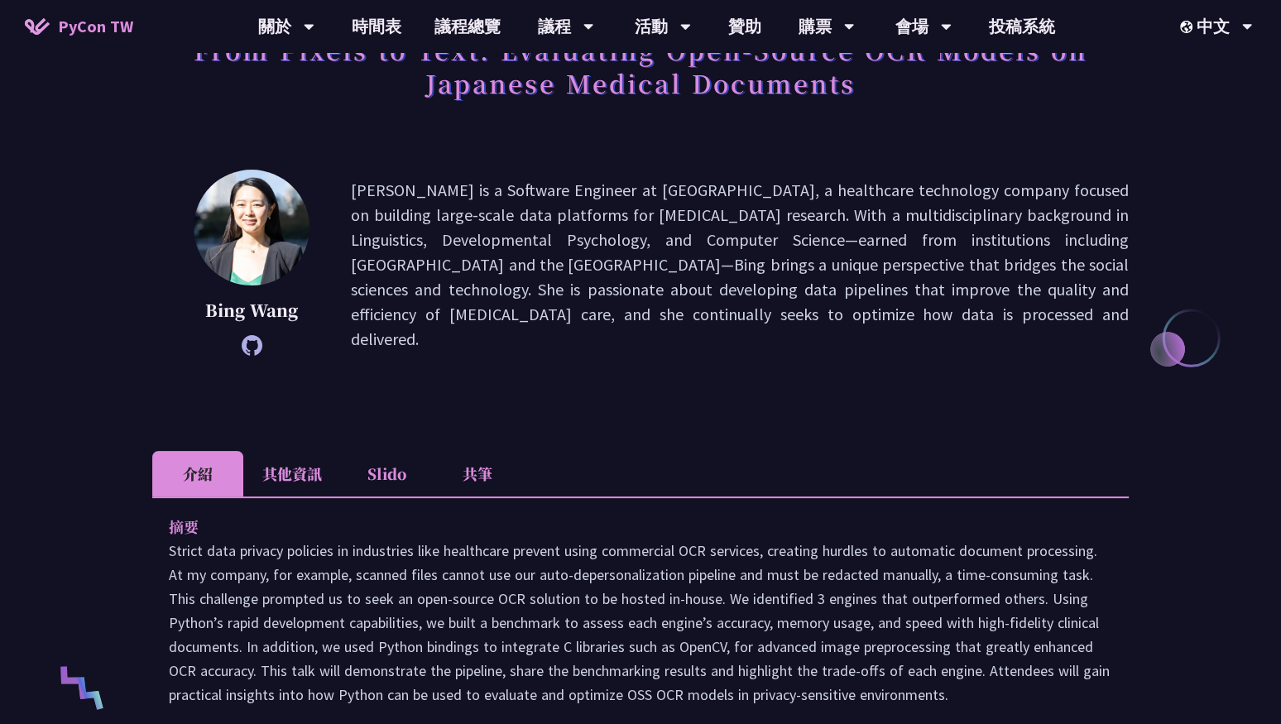
click at [401, 478] on li "Slido" at bounding box center [386, 474] width 91 height 46
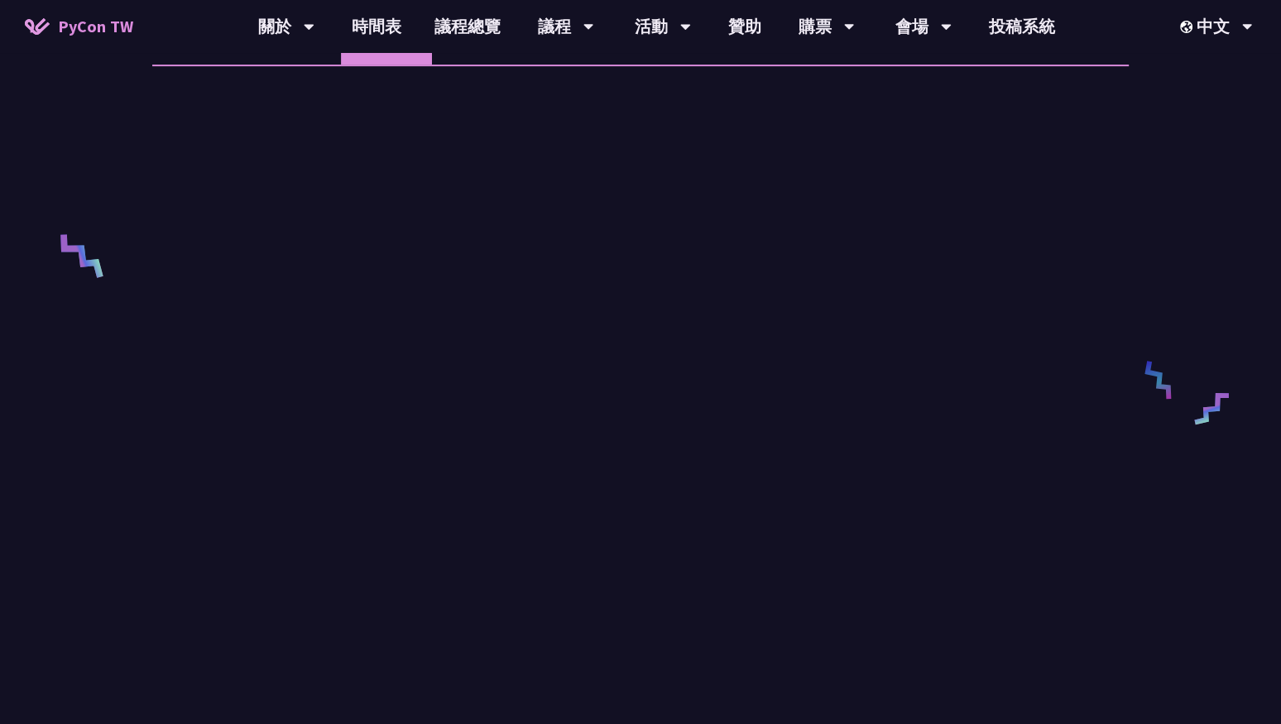
scroll to position [578, 0]
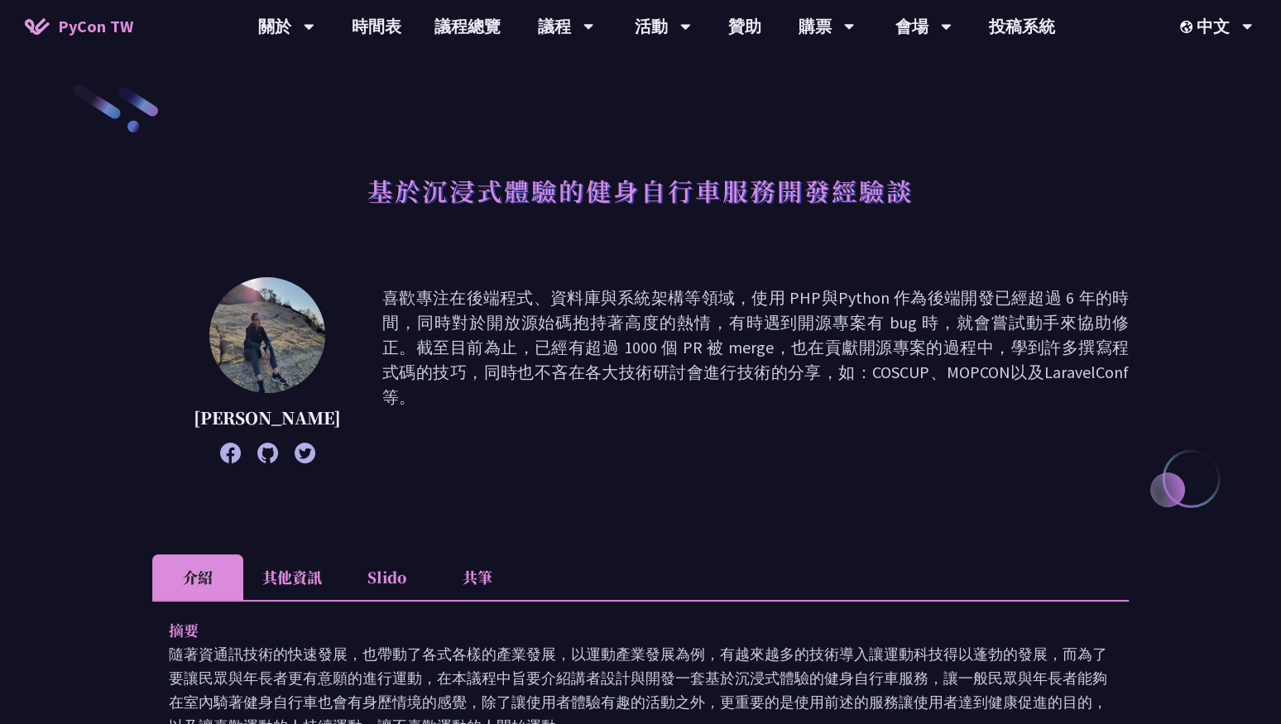
click at [252, 584] on li "其他資訊" at bounding box center [292, 578] width 98 height 46
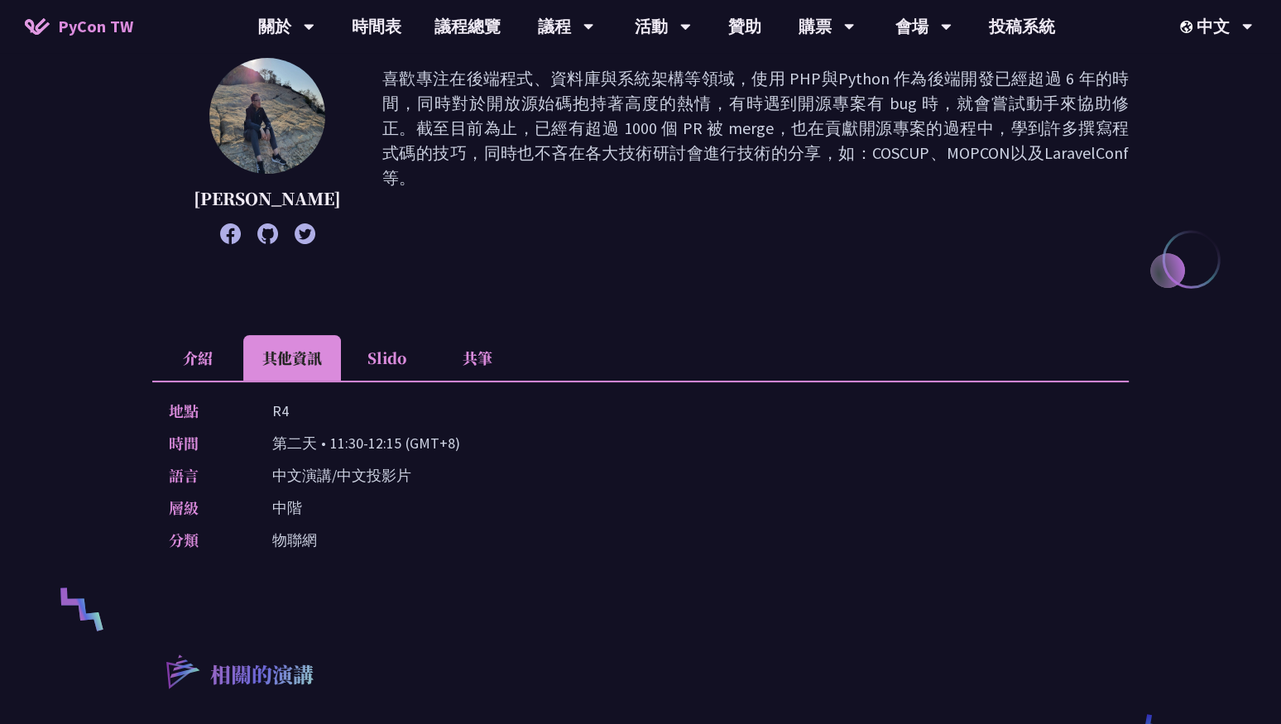
scroll to position [222, 0]
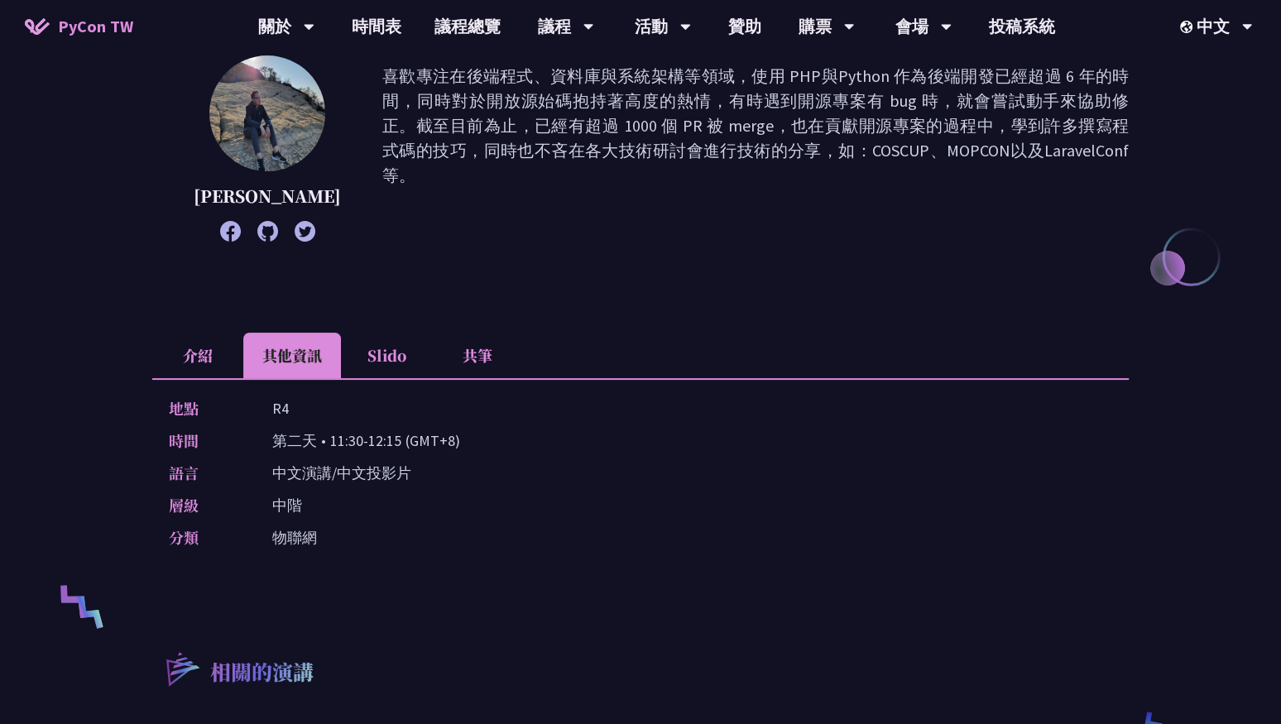
click at [187, 363] on li "介紹" at bounding box center [197, 356] width 91 height 46
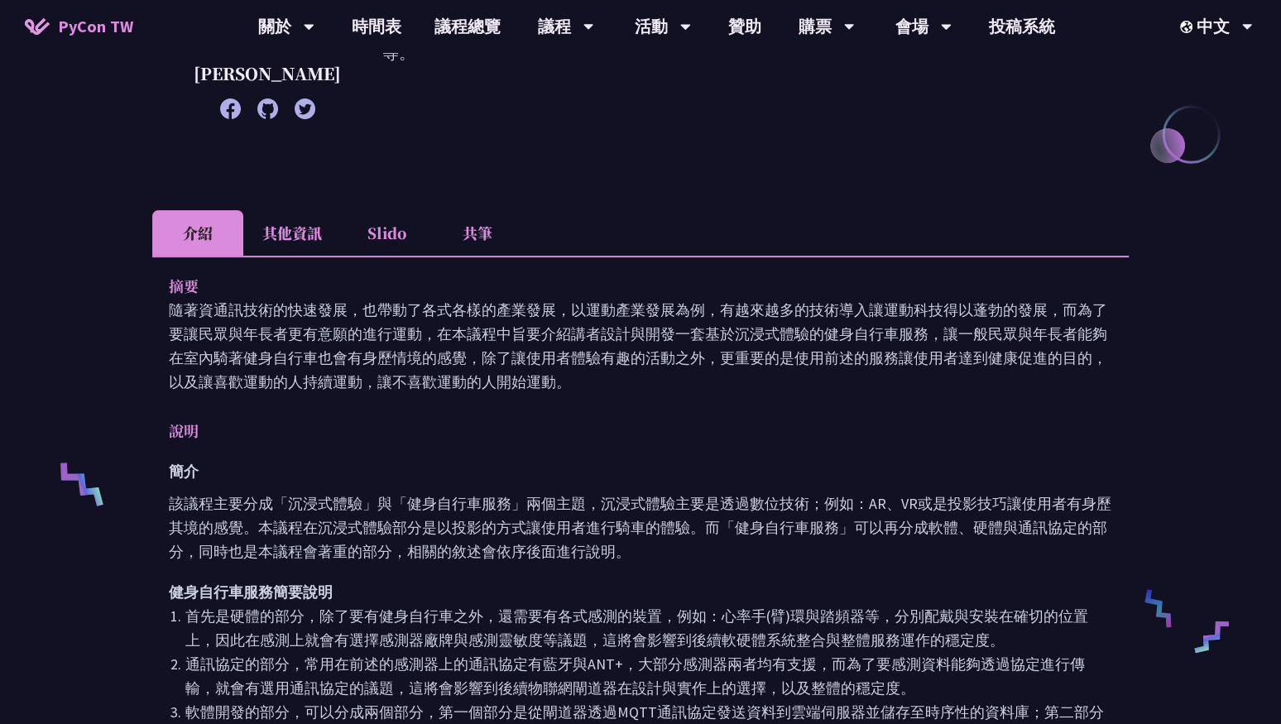
scroll to position [0, 0]
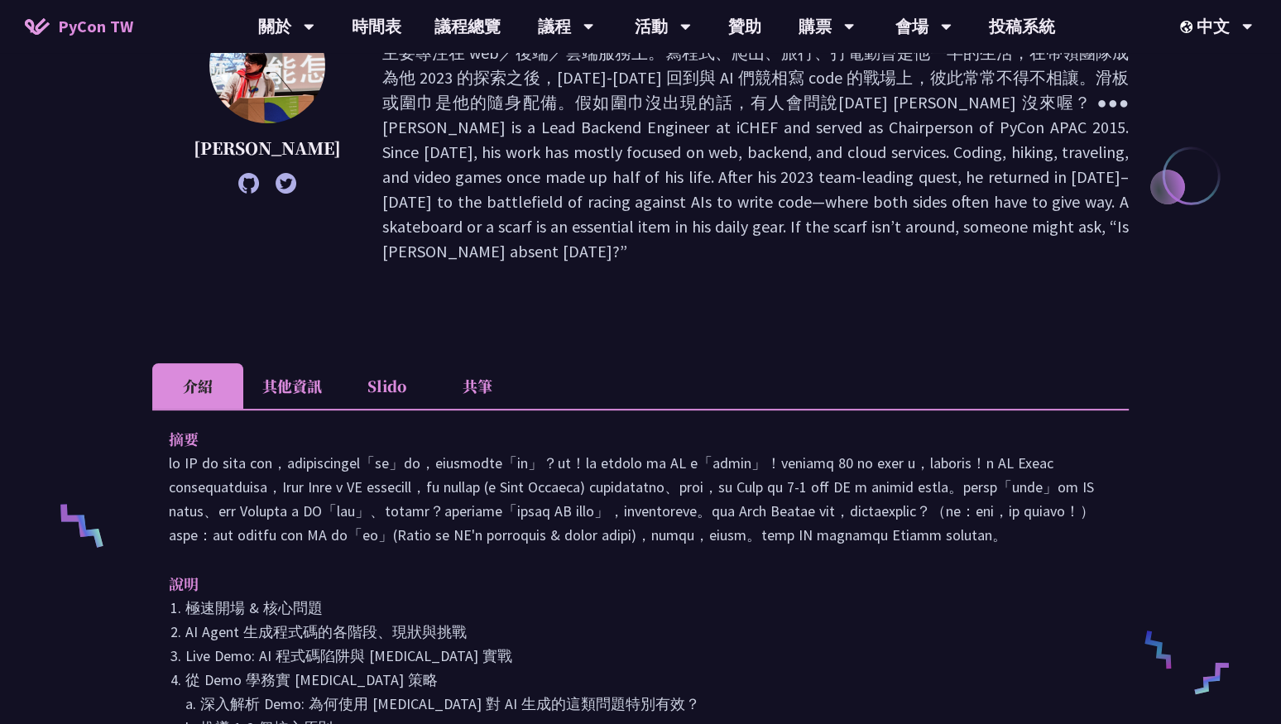
scroll to position [267, 0]
